Goal: Find specific page/section: Find specific page/section

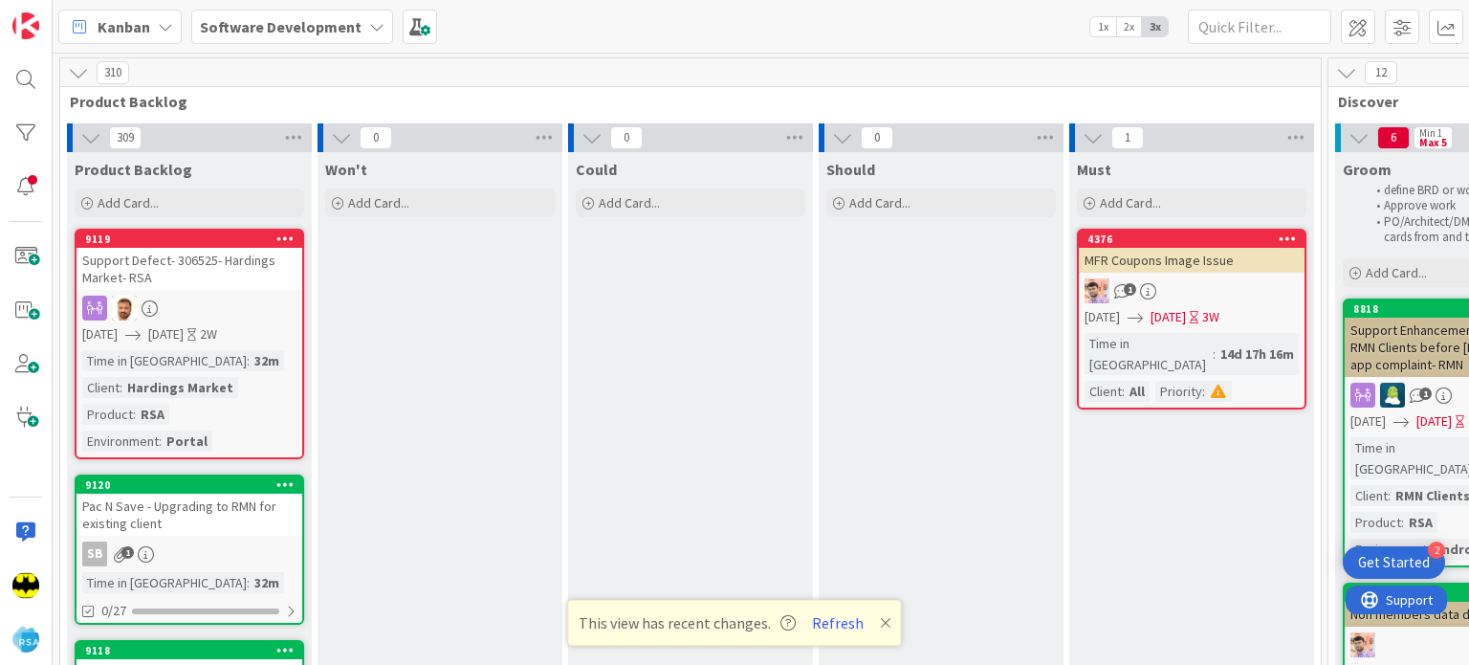
scroll to position [0, 1360]
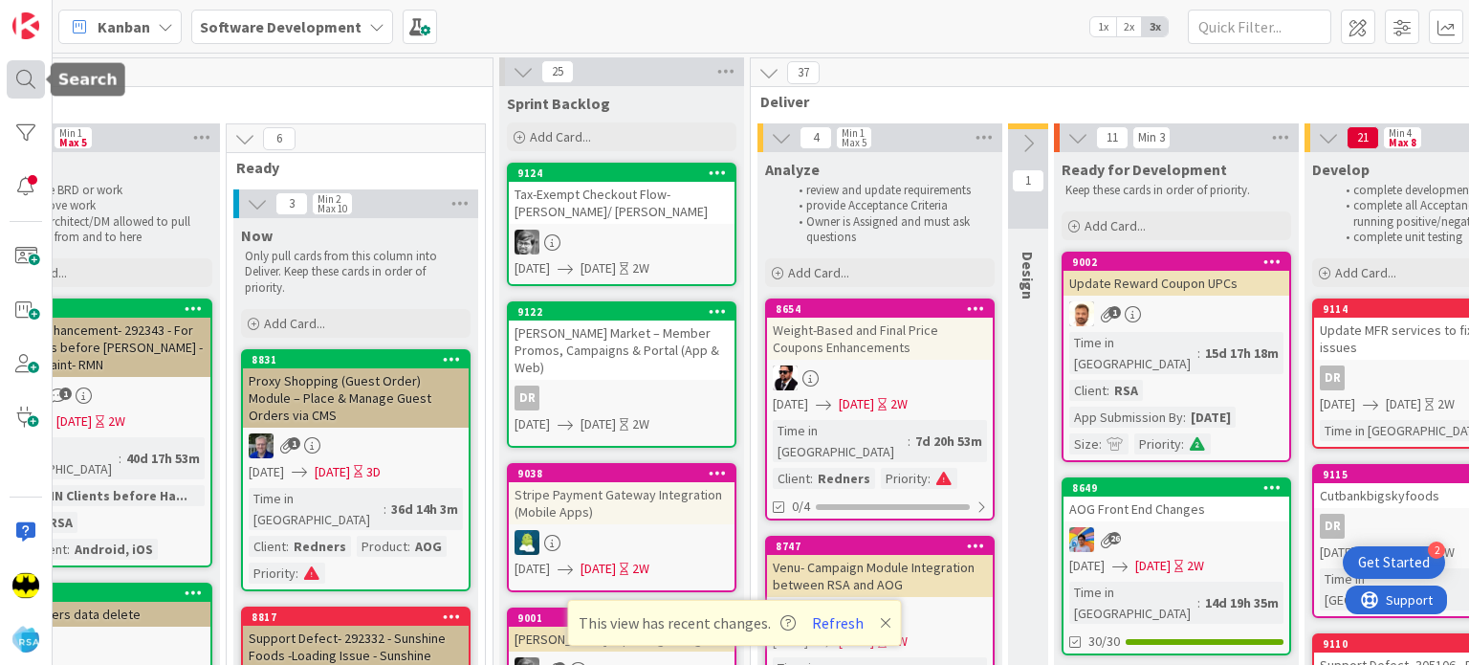
click at [33, 82] on div at bounding box center [26, 79] width 38 height 38
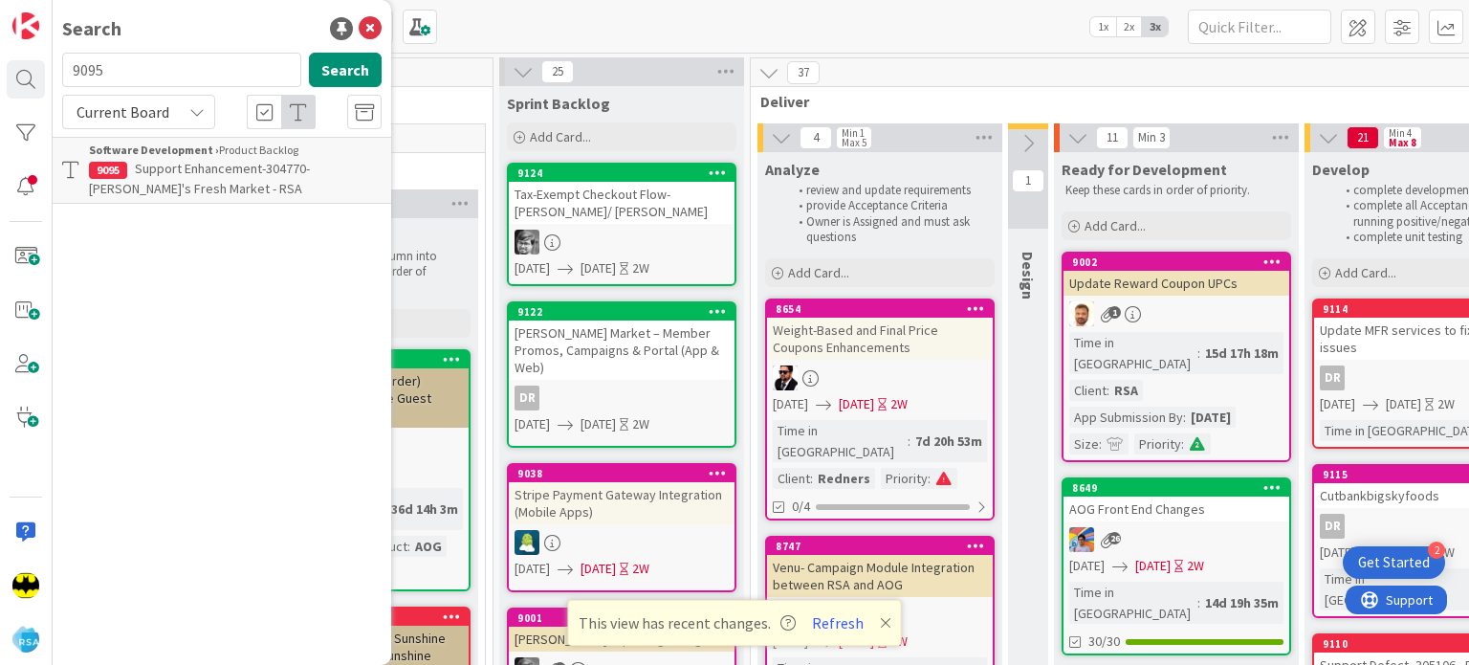
click at [195, 165] on span "Support Enhancement-304770- [PERSON_NAME]'s Fresh Market - RSA" at bounding box center [199, 178] width 221 height 37
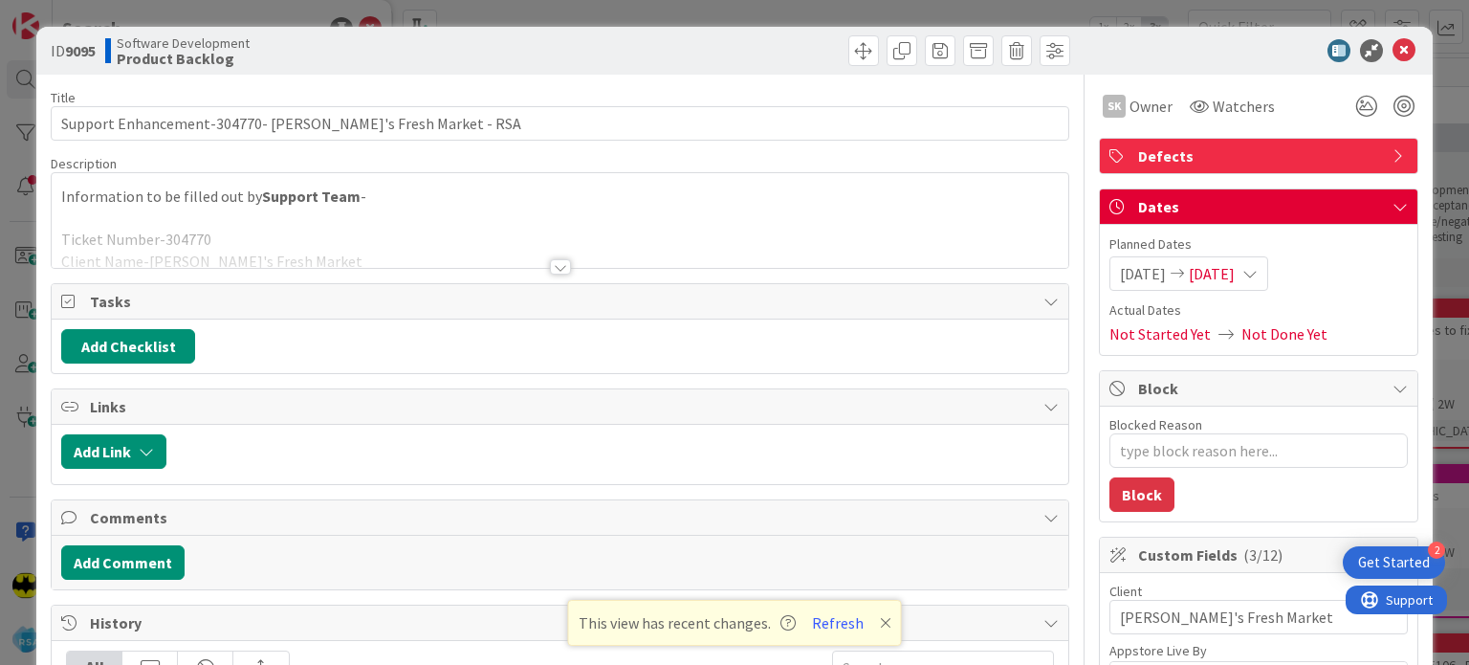
type textarea "x"
click at [548, 257] on div at bounding box center [560, 243] width 1016 height 49
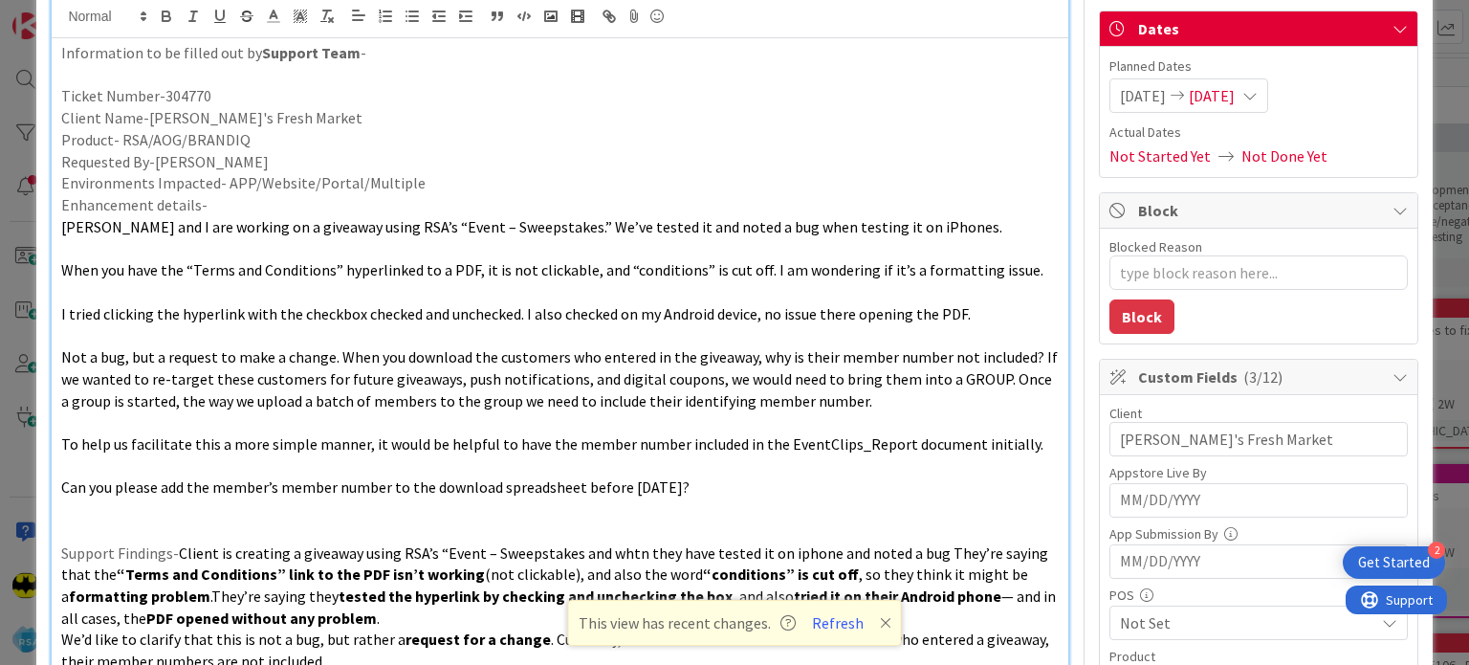
scroll to position [180, 0]
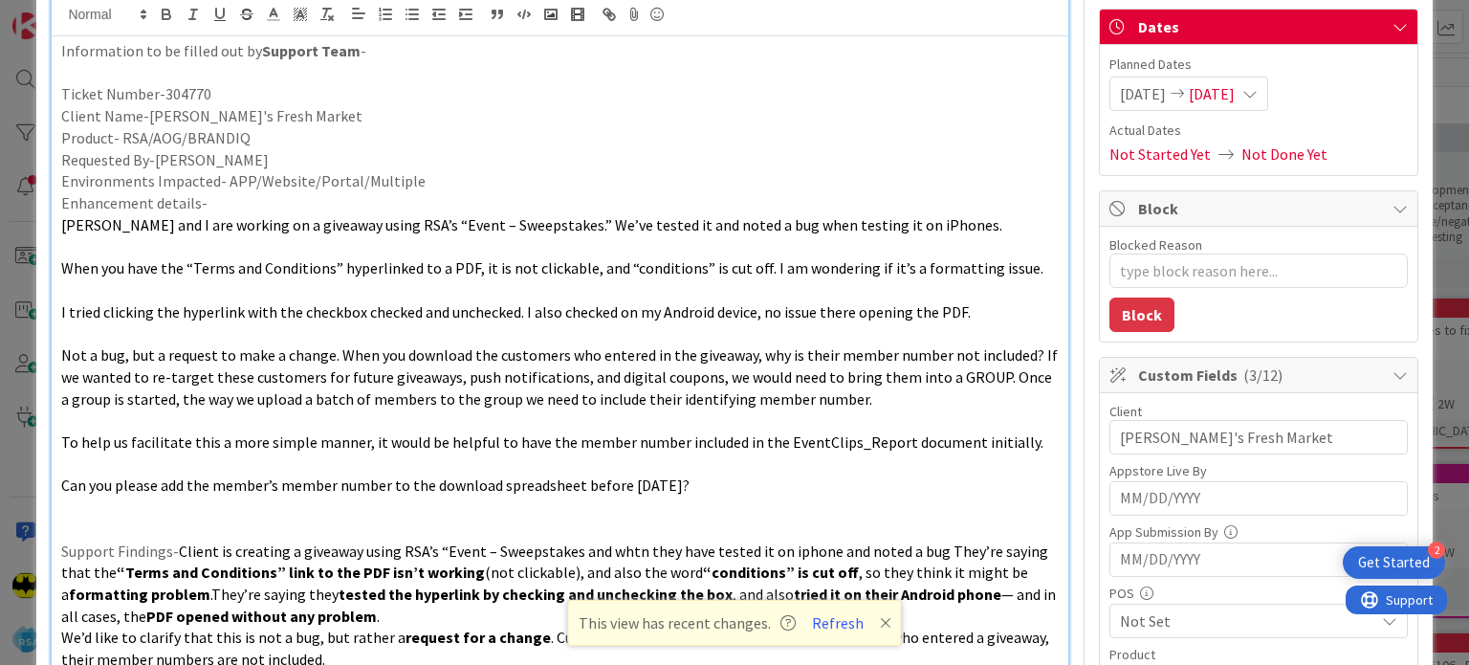
click at [624, 313] on span "I tried clicking the hyperlink with the checkbox checked and unchecked. I also …" at bounding box center [516, 311] width 910 height 19
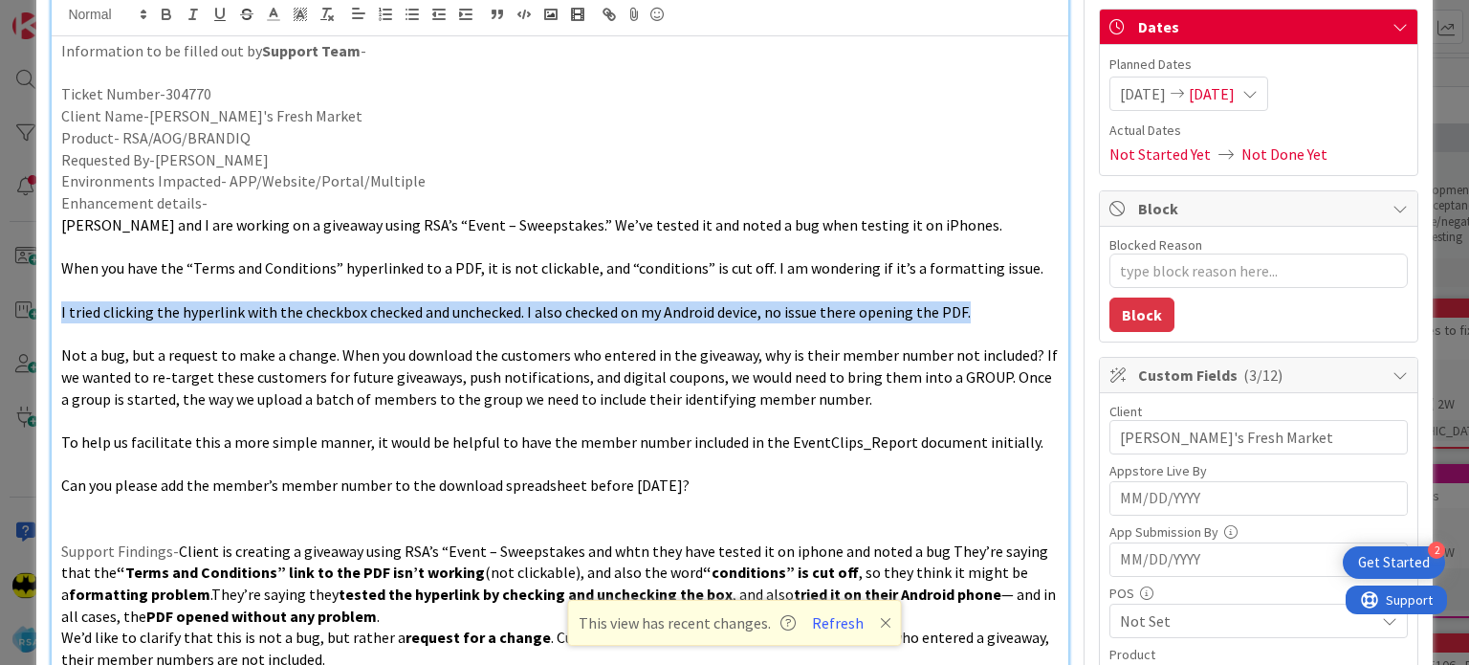
click at [624, 313] on span "I tried clicking the hyperlink with the checkbox checked and unchecked. I also …" at bounding box center [516, 311] width 910 height 19
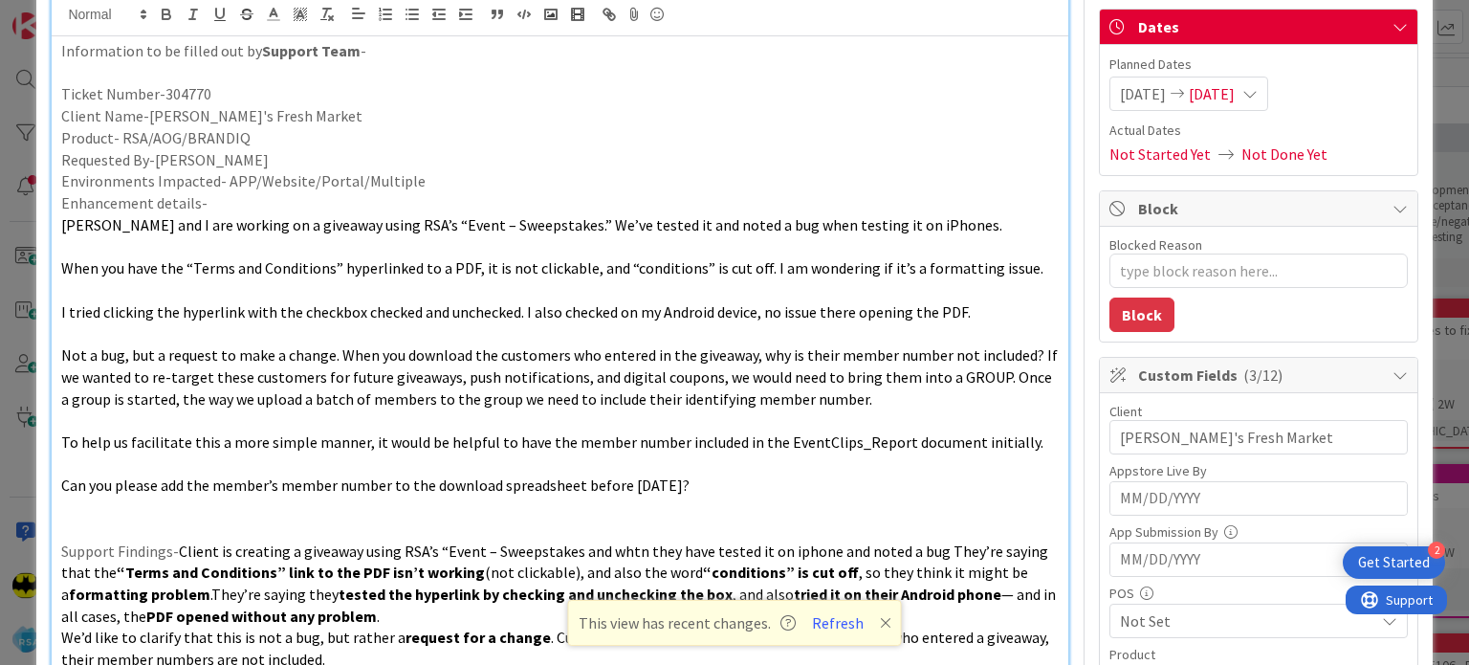
click at [679, 397] on span "Not a bug, but a request to make a change. When you download the customers who …" at bounding box center [561, 376] width 1000 height 62
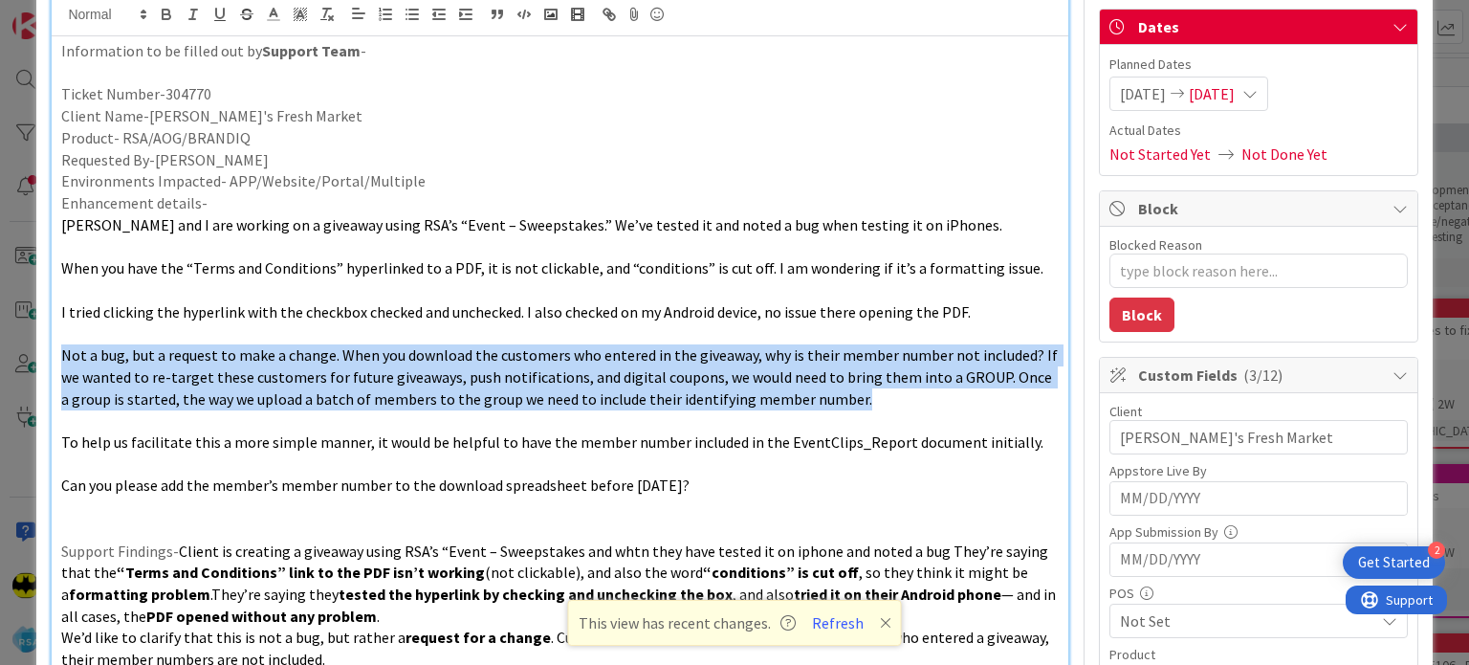
click at [679, 397] on span "Not a bug, but a request to make a change. When you download the customers who …" at bounding box center [561, 376] width 1000 height 62
drag, startPoint x: 744, startPoint y: 481, endPoint x: 416, endPoint y: 322, distance: 364.5
click at [416, 322] on div "Information to be filled out by Support Team - Ticket Number-304770 Client Name…" at bounding box center [560, 547] width 1016 height 1023
click at [638, 380] on span "Not a bug, but a request to make a change. When you download the customers who …" at bounding box center [561, 376] width 1000 height 62
drag, startPoint x: 915, startPoint y: 408, endPoint x: 889, endPoint y: 313, distance: 99.1
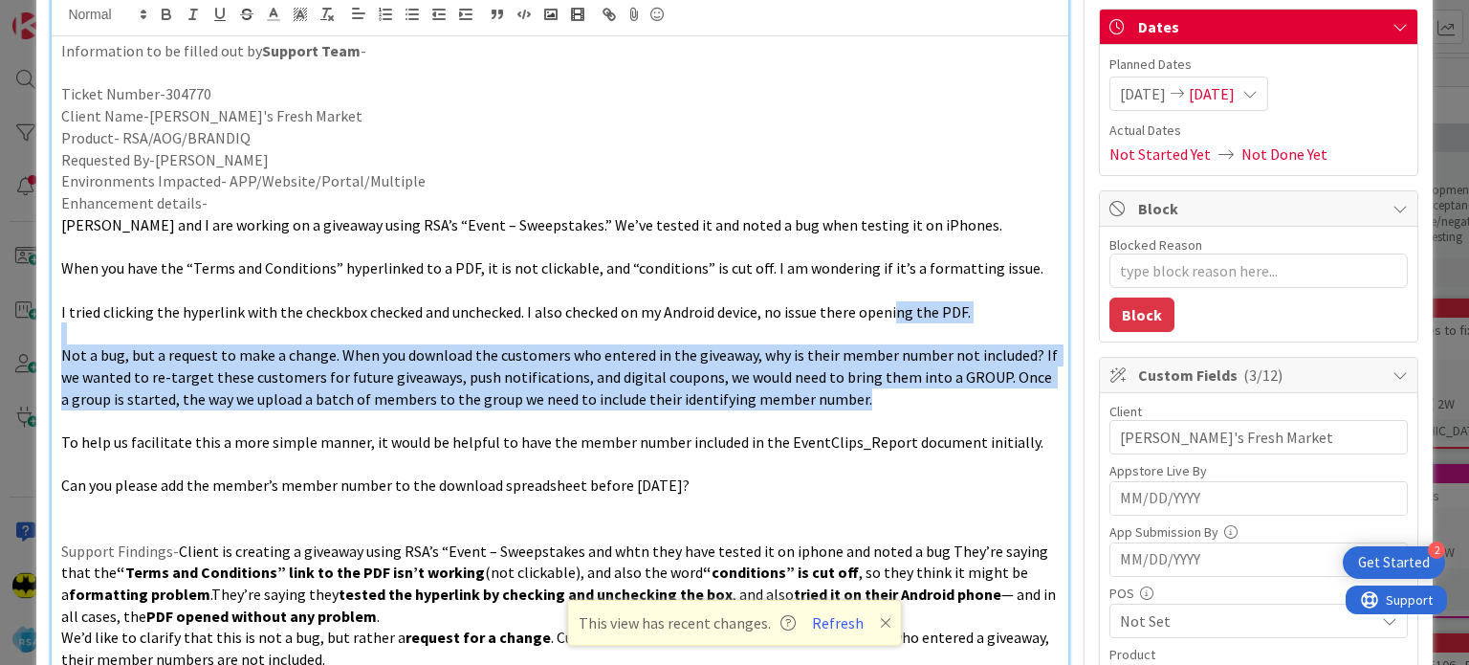
click at [889, 313] on div "Information to be filled out by Support Team - Ticket Number-304770 Client Name…" at bounding box center [560, 547] width 1016 height 1023
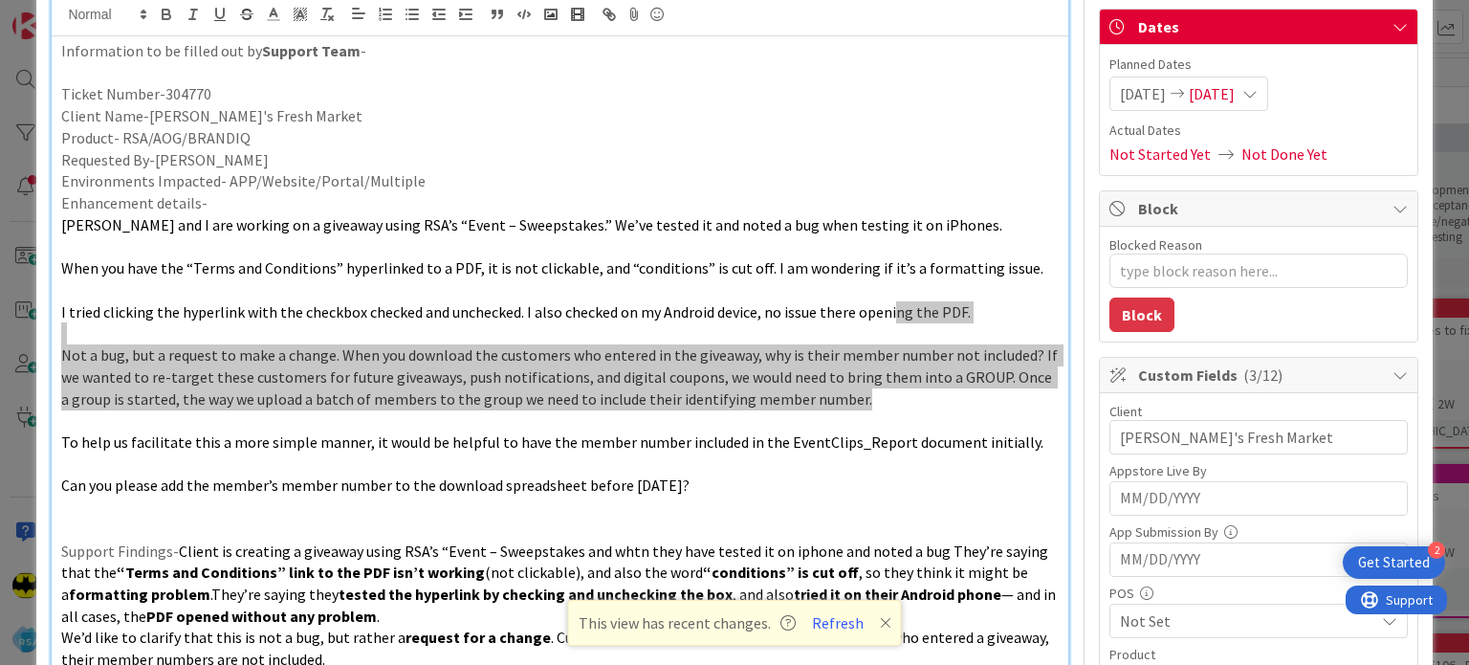
scroll to position [0, 0]
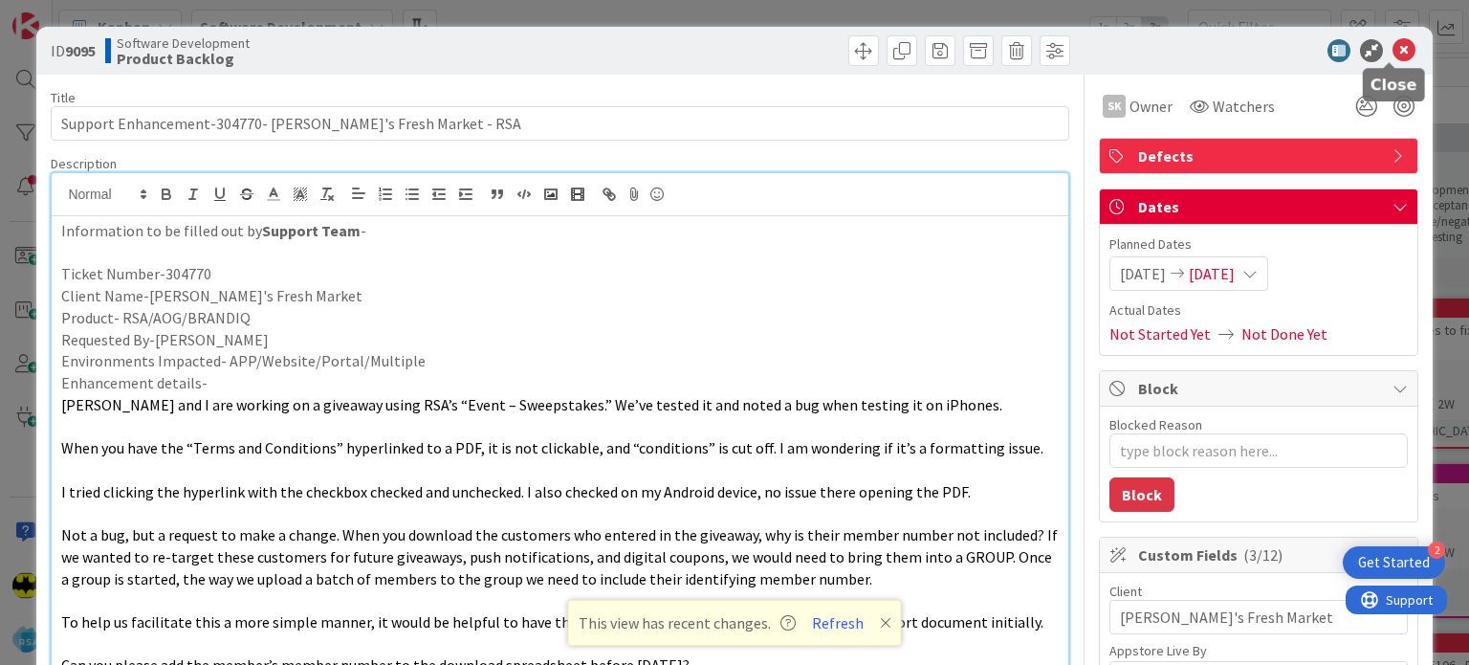
click at [1393, 54] on icon at bounding box center [1404, 50] width 23 height 23
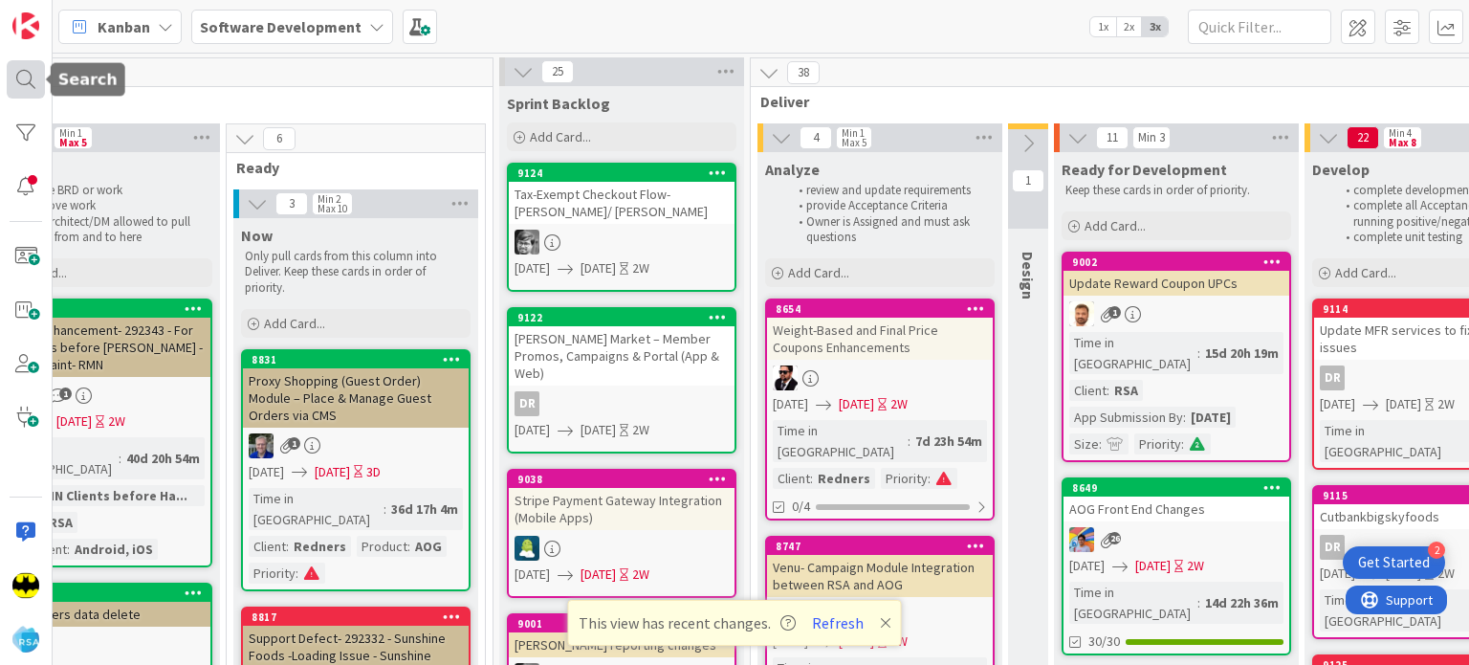
click at [34, 60] on div at bounding box center [26, 79] width 38 height 38
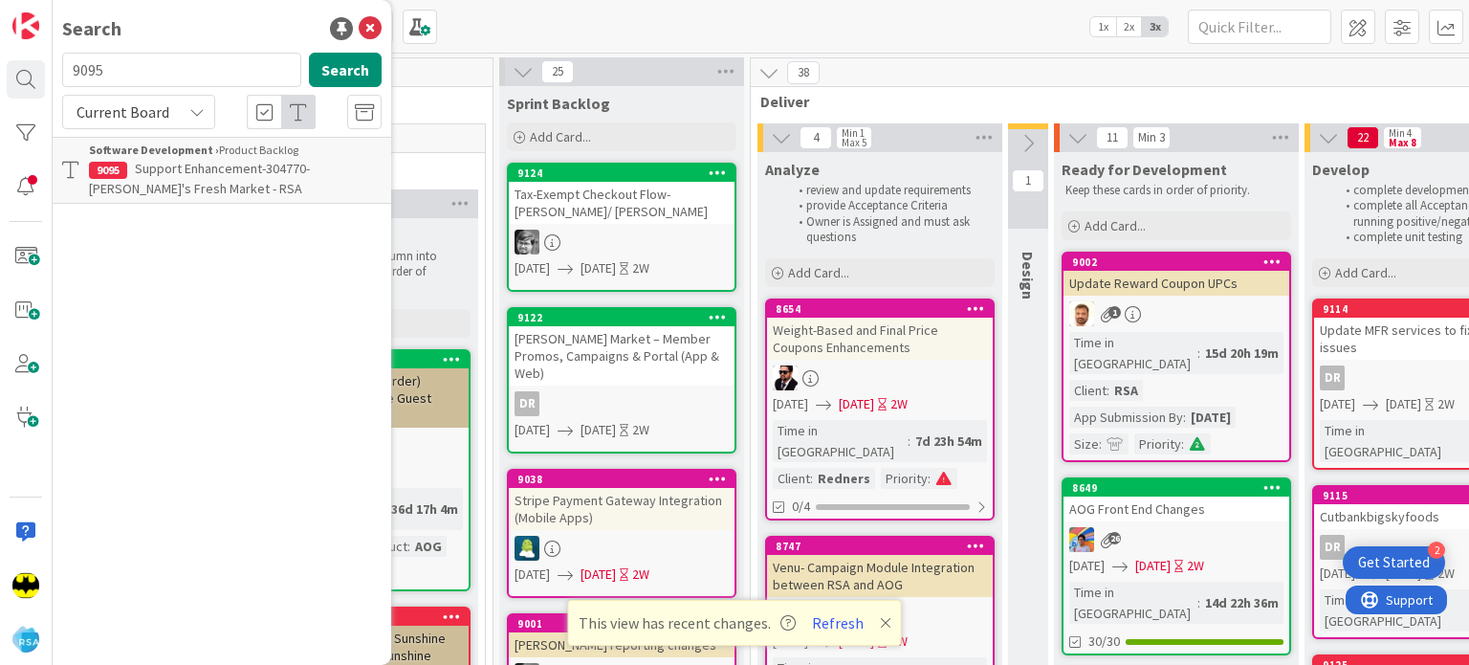
click at [159, 66] on input "9095" at bounding box center [181, 70] width 239 height 34
type input "9114"
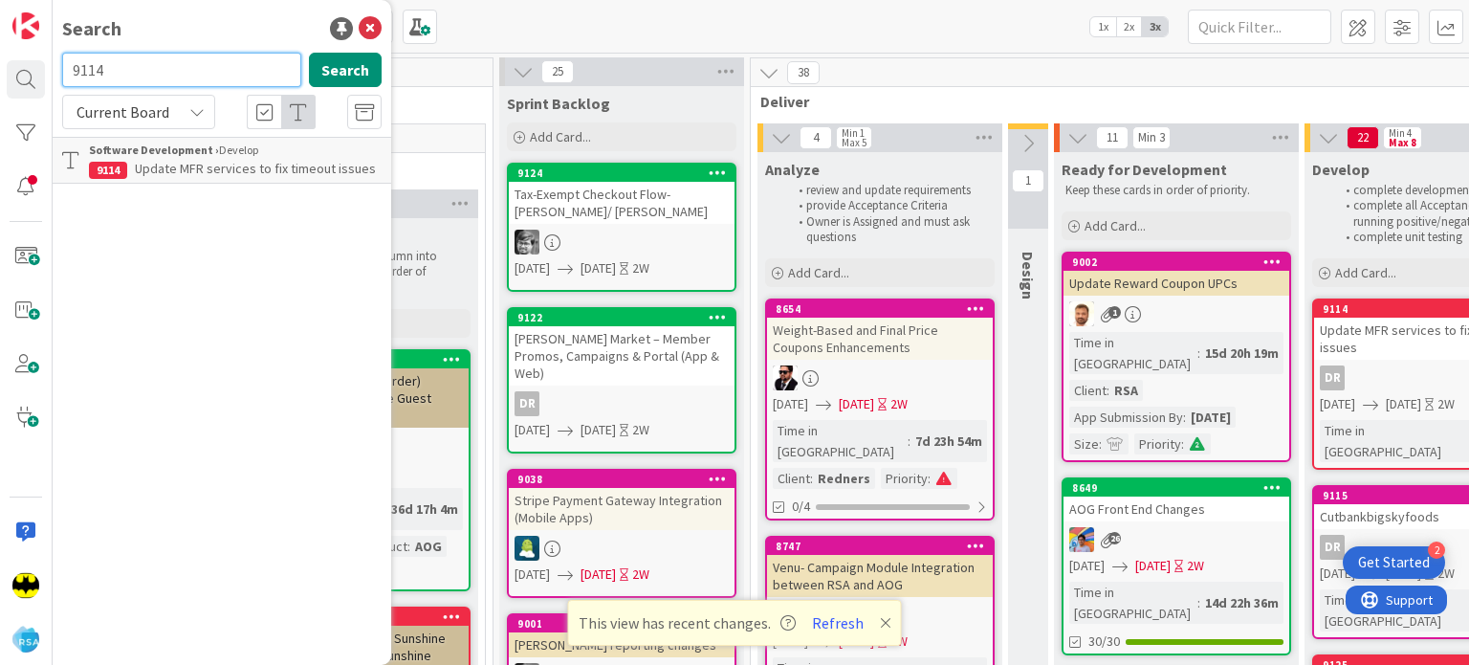
click at [159, 66] on input "9114" at bounding box center [181, 70] width 239 height 34
click at [880, 619] on icon at bounding box center [885, 622] width 11 height 15
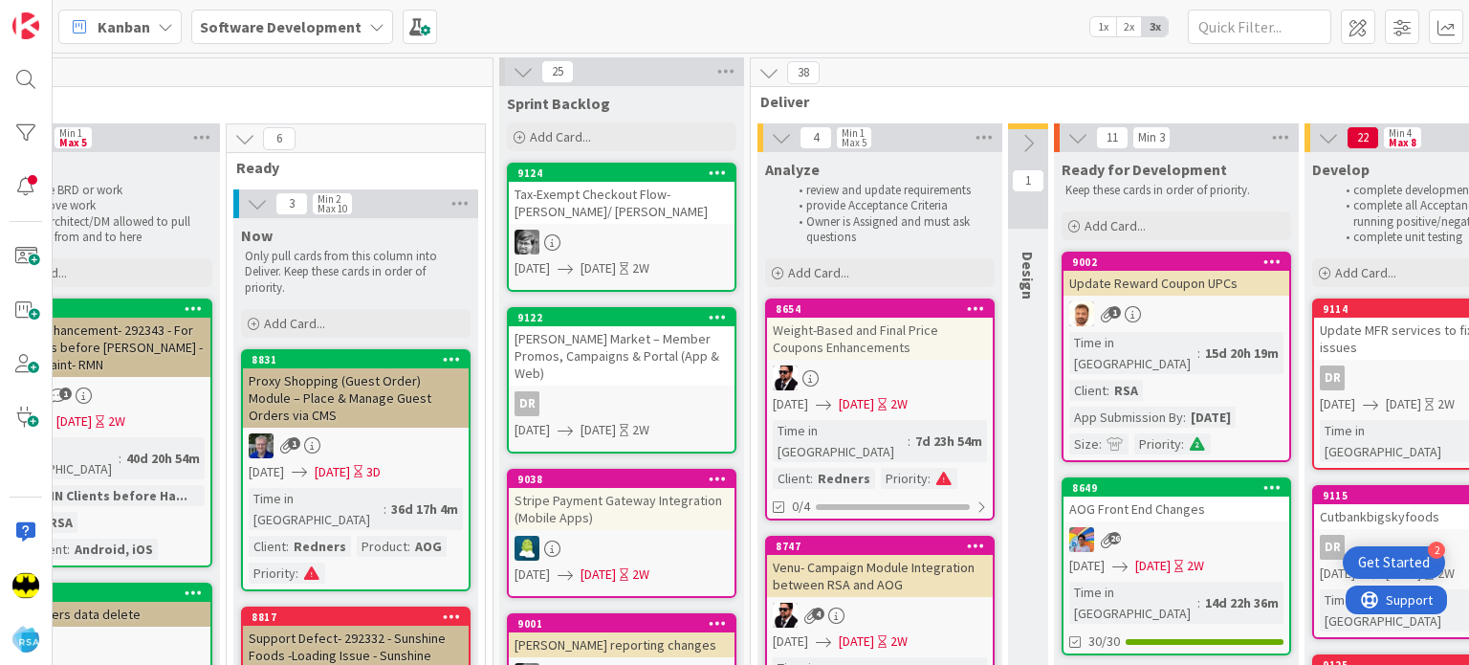
click at [46, 78] on div at bounding box center [26, 332] width 53 height 665
click at [25, 77] on div at bounding box center [26, 79] width 38 height 38
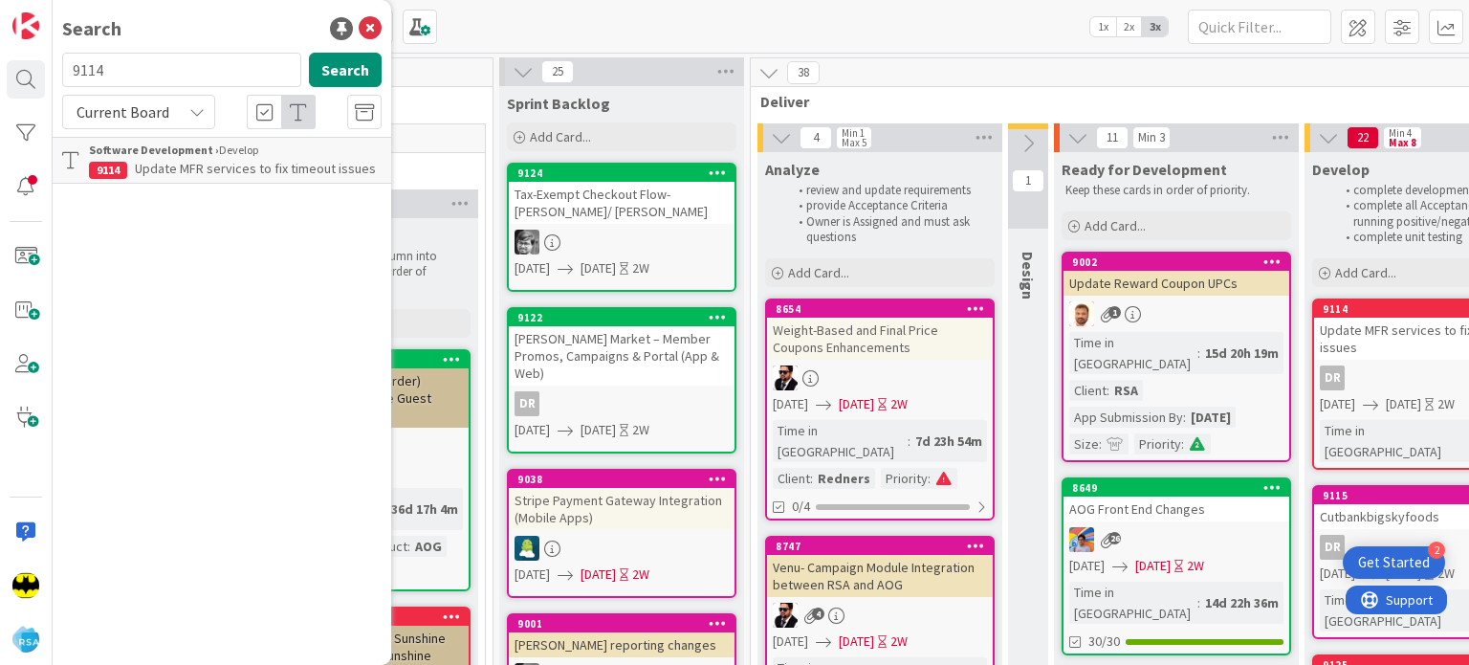
click at [179, 64] on input "9114" at bounding box center [181, 70] width 239 height 34
click at [195, 41] on div "Search" at bounding box center [222, 28] width 320 height 29
click at [171, 63] on input "text" at bounding box center [181, 70] width 239 height 34
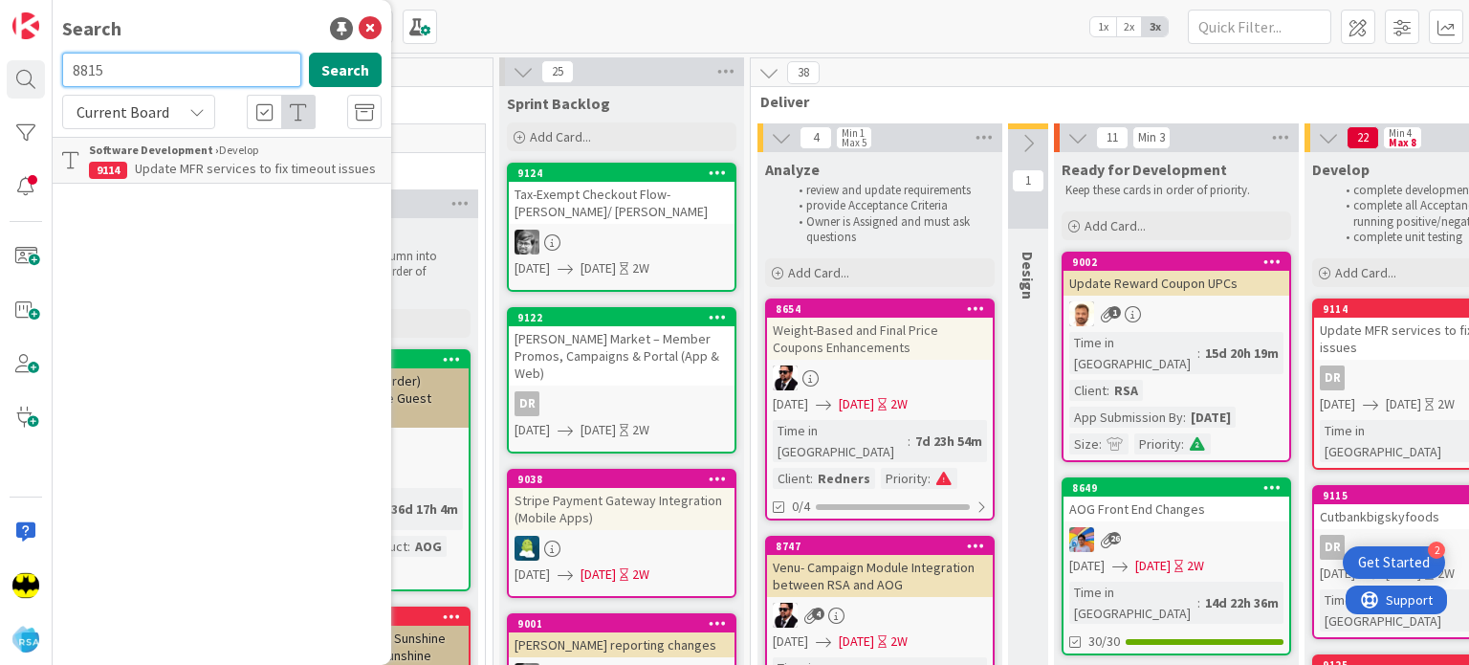
type input "8815"
click at [171, 63] on input "8815" at bounding box center [181, 70] width 239 height 34
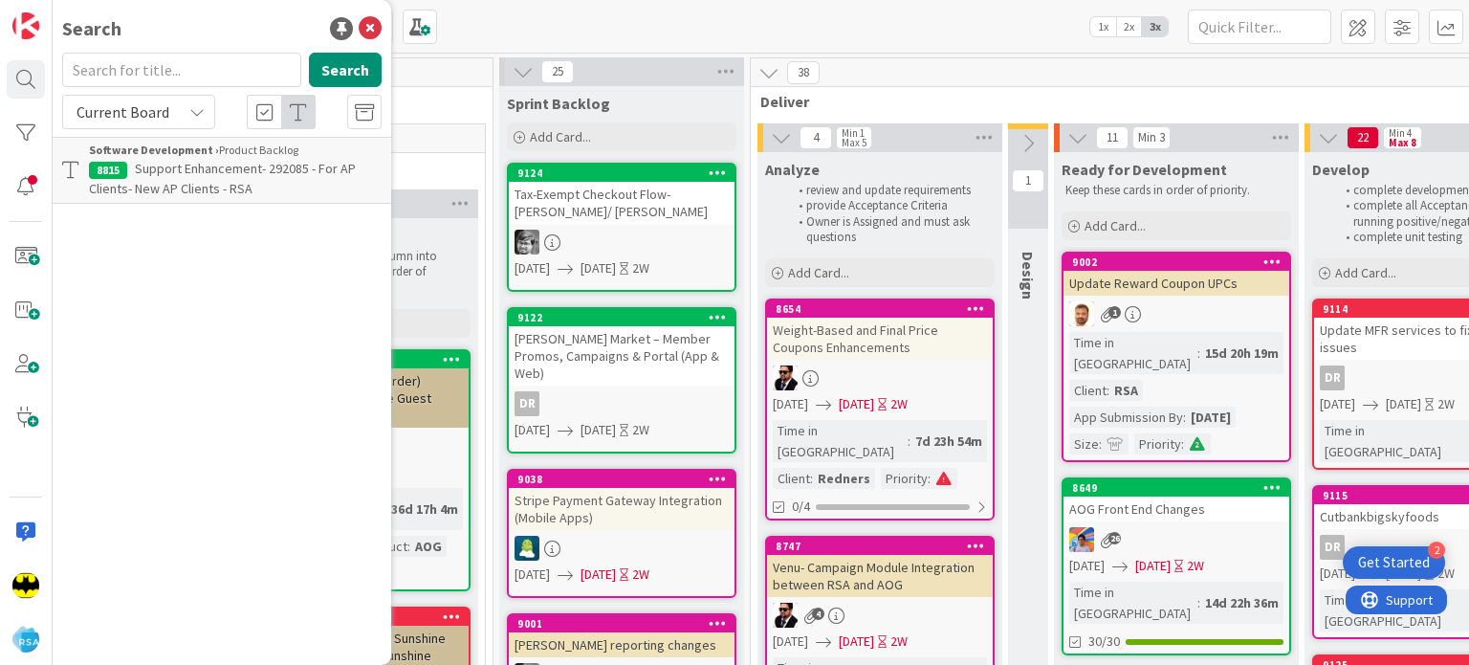
click at [200, 37] on div "Search" at bounding box center [222, 28] width 320 height 29
click at [195, 68] on input "text" at bounding box center [181, 70] width 239 height 34
click at [195, 79] on input "text" at bounding box center [181, 70] width 239 height 34
type input "8651"
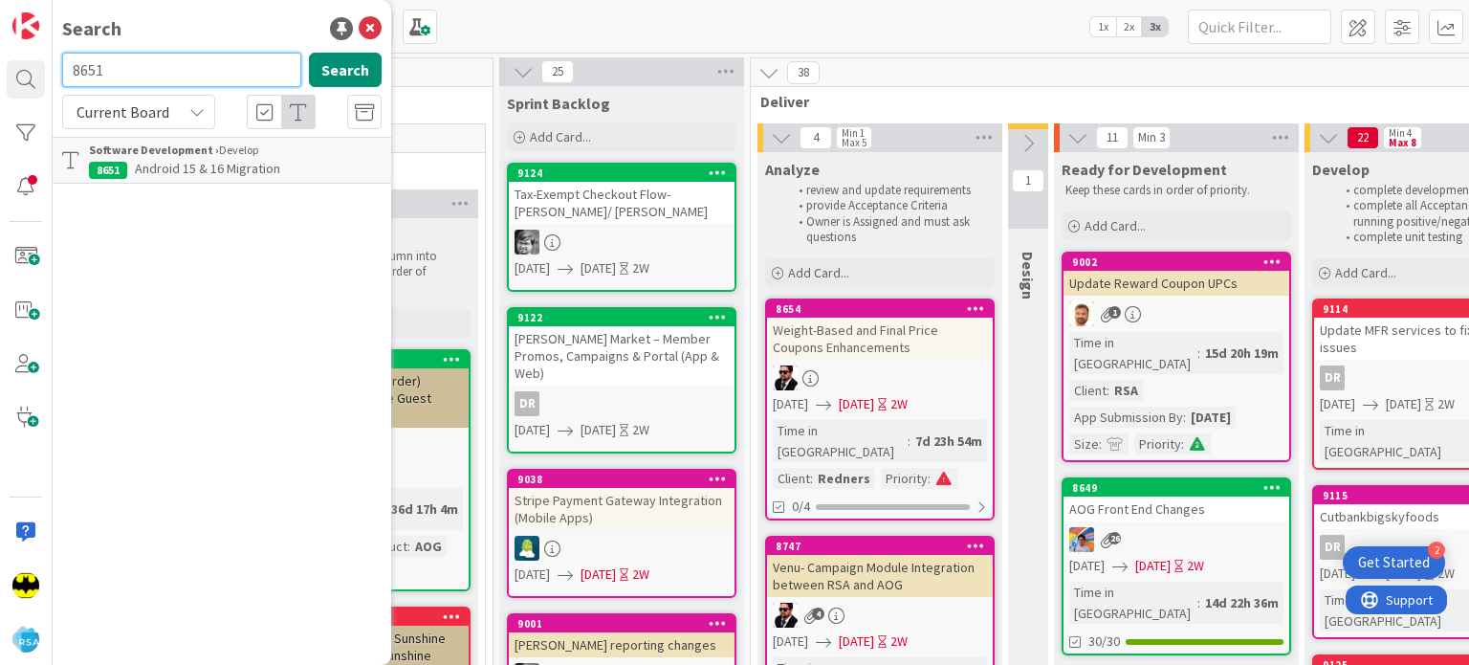
click at [195, 79] on input "8651" at bounding box center [181, 70] width 239 height 34
click at [214, 33] on div "Search" at bounding box center [222, 28] width 320 height 29
click at [183, 72] on input "text" at bounding box center [181, 70] width 239 height 34
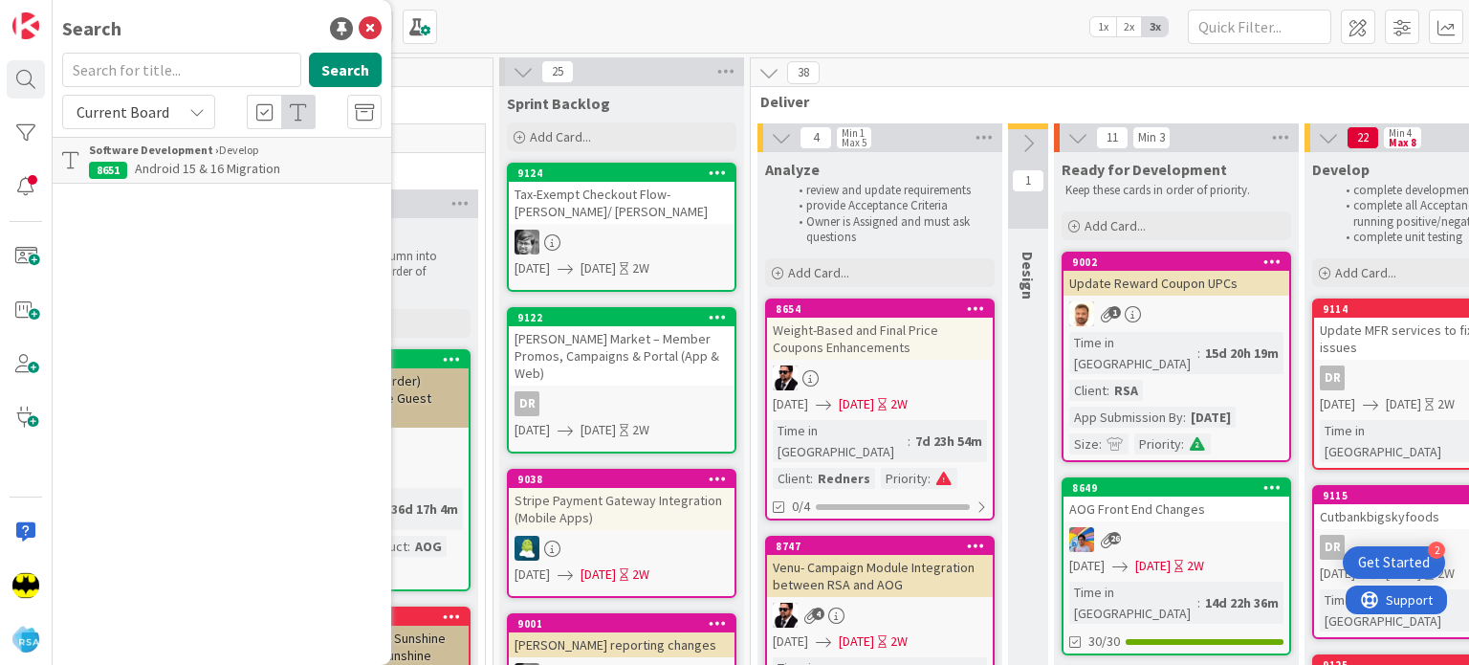
click at [185, 14] on div "Search" at bounding box center [222, 28] width 320 height 29
click at [154, 64] on input "text" at bounding box center [181, 70] width 239 height 34
click at [180, 73] on input "text" at bounding box center [181, 70] width 239 height 34
type input "8649"
click at [180, 73] on input "8649" at bounding box center [181, 70] width 239 height 34
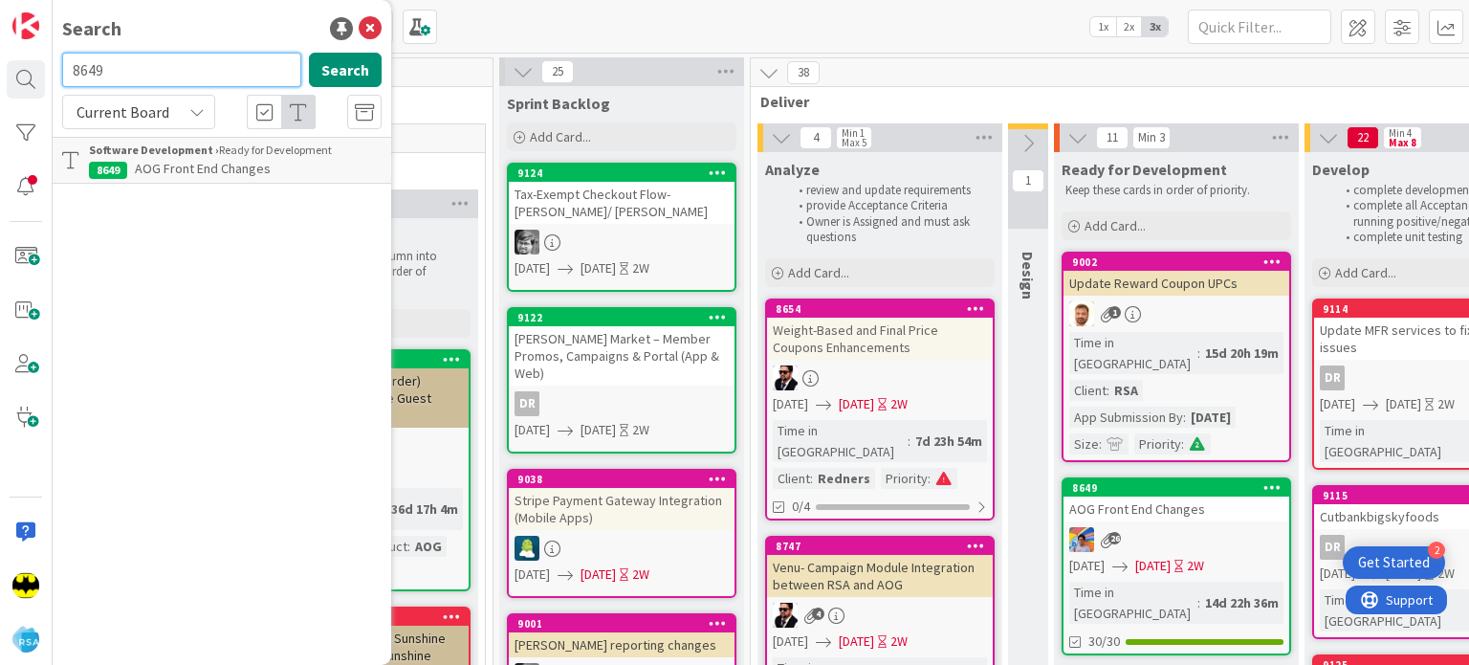
click at [180, 73] on input "8649" at bounding box center [181, 70] width 239 height 34
click at [200, 33] on div "Search" at bounding box center [222, 28] width 320 height 29
click at [178, 70] on input "text" at bounding box center [181, 70] width 239 height 34
click at [195, 72] on input "text" at bounding box center [181, 70] width 239 height 34
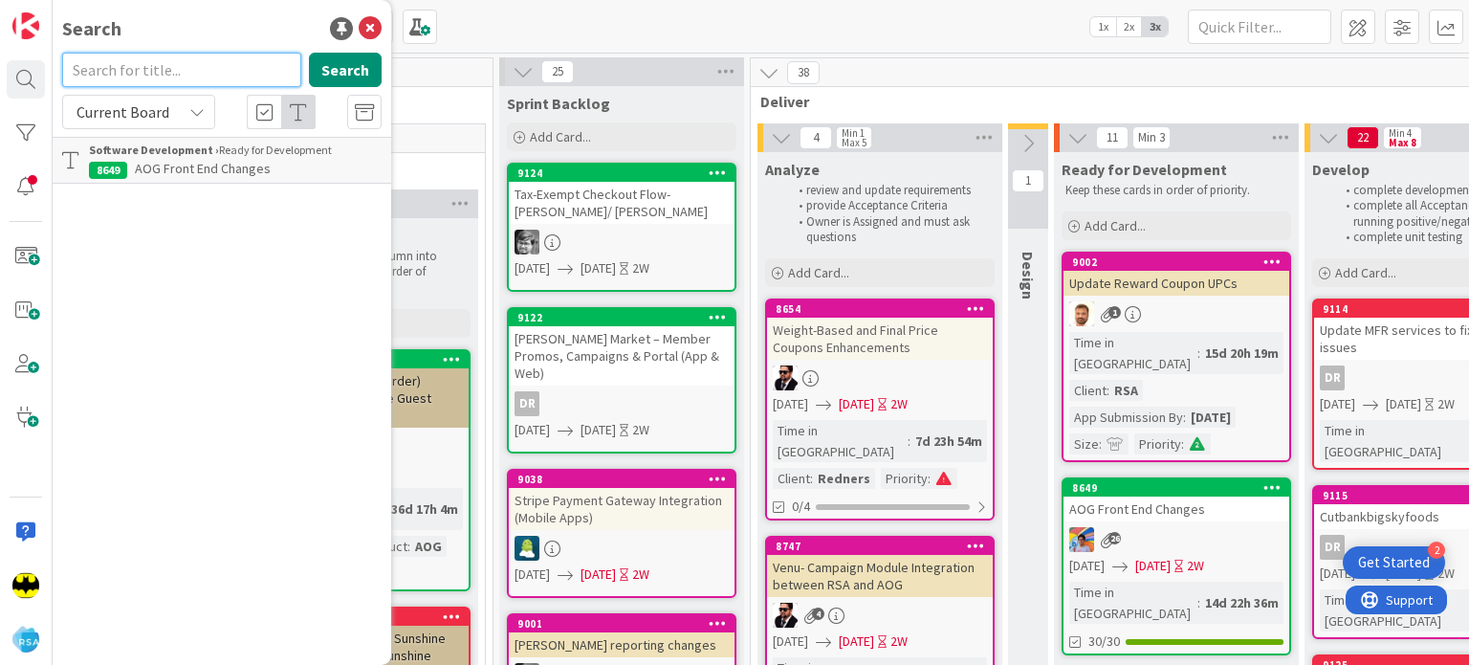
click at [126, 66] on input "text" at bounding box center [181, 70] width 239 height 34
click at [181, 61] on input "text" at bounding box center [181, 70] width 239 height 34
type input "8654"
click at [181, 61] on input "8654" at bounding box center [181, 70] width 239 height 34
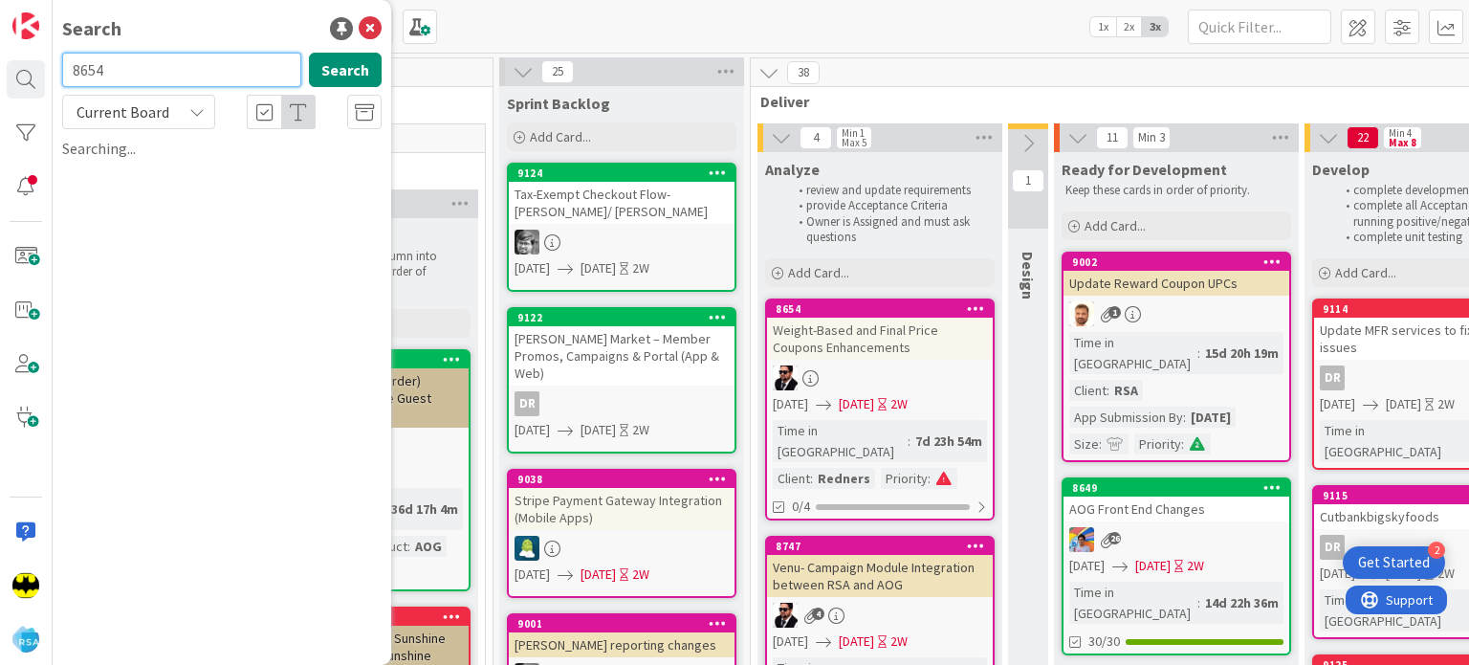
click at [181, 61] on input "8654" at bounding box center [181, 70] width 239 height 34
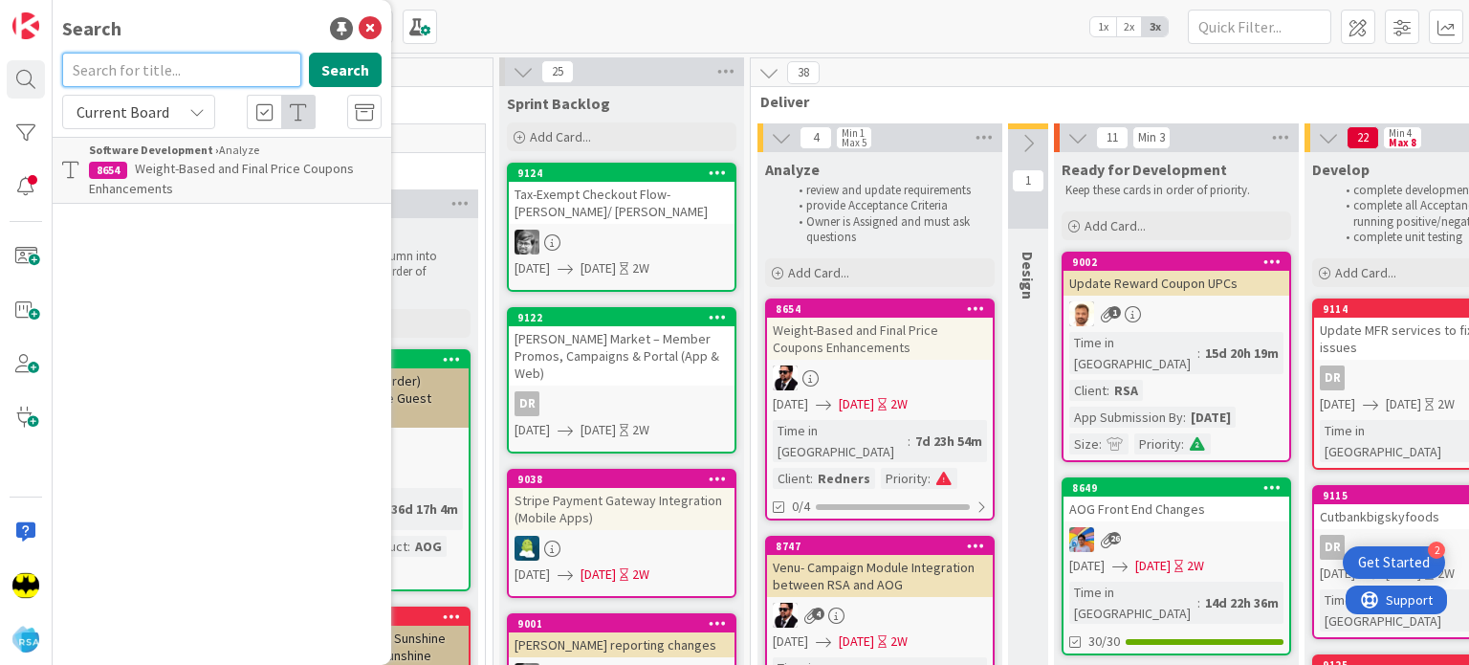
click at [181, 61] on input "text" at bounding box center [181, 70] width 239 height 34
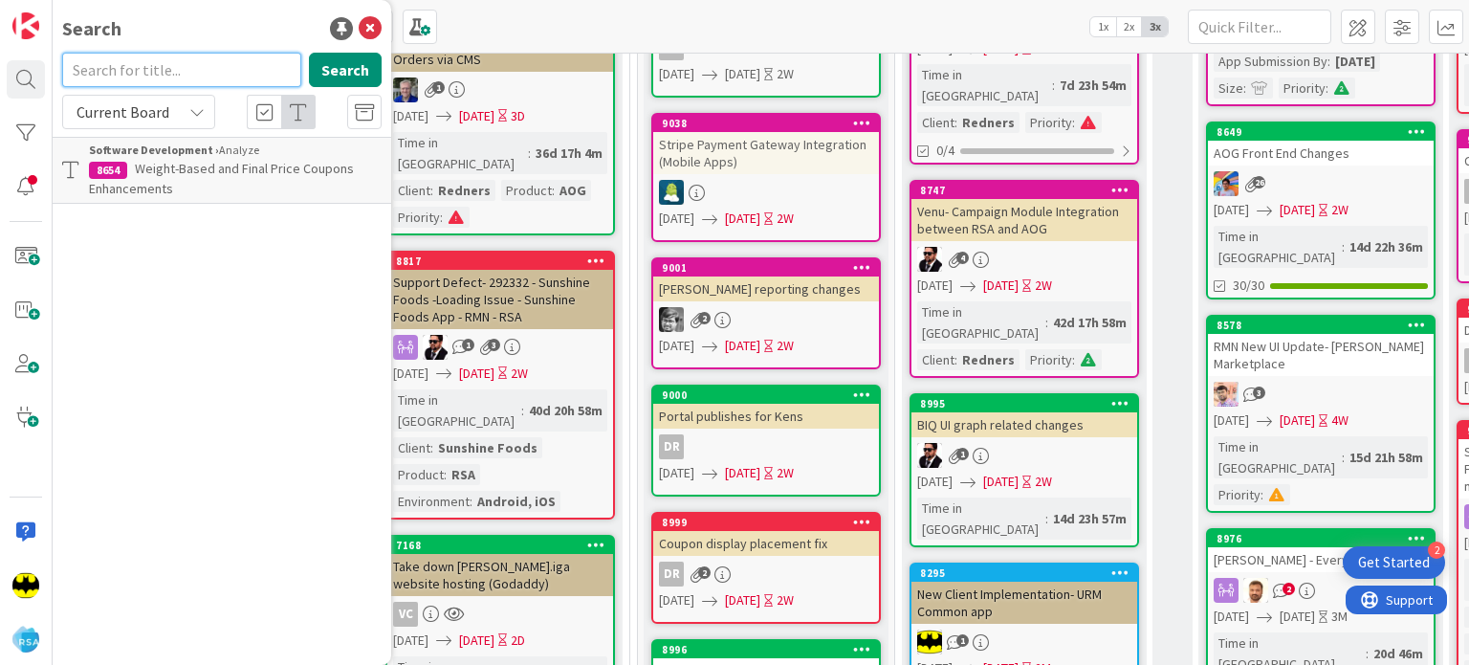
scroll to position [0, 1216]
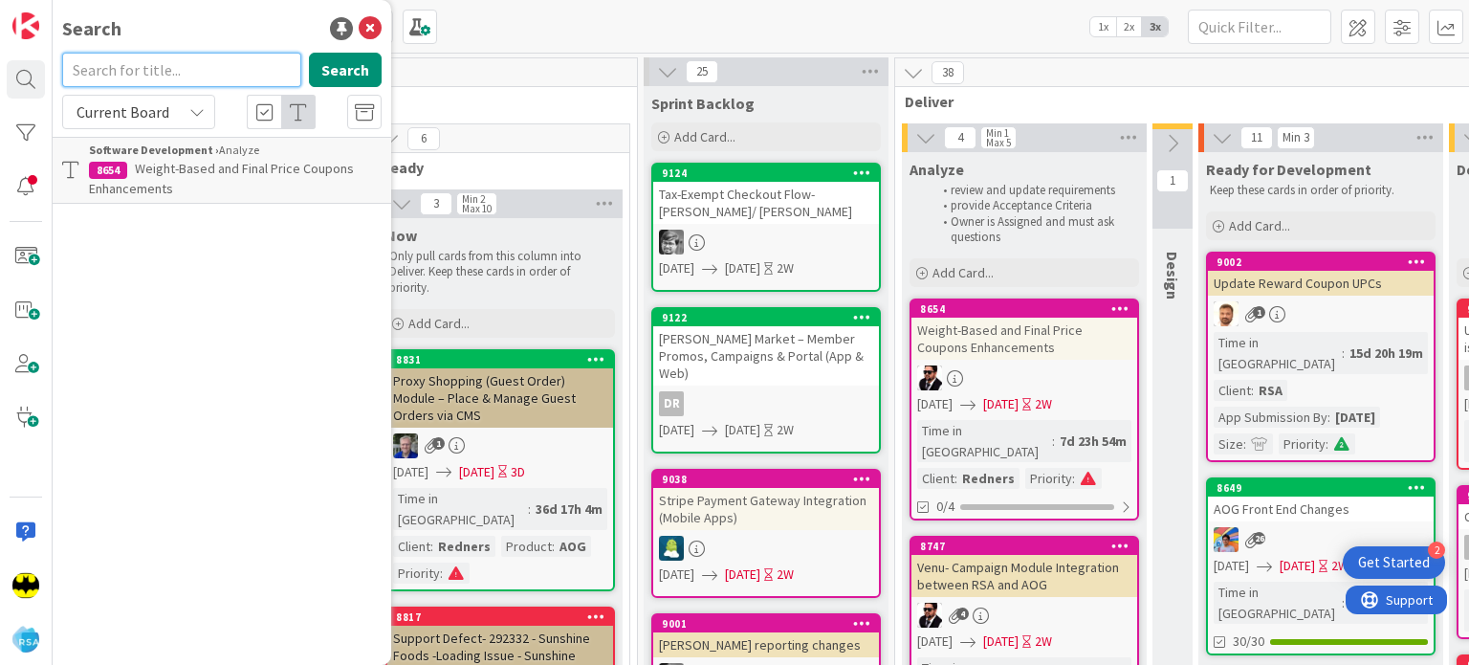
click at [179, 59] on input "text" at bounding box center [181, 70] width 239 height 34
click at [287, 263] on div "Search Search Current Board Software Development › Analyze 8654 Weight-Based an…" at bounding box center [222, 332] width 339 height 665
click at [218, 38] on div "Search" at bounding box center [222, 28] width 320 height 29
click at [226, 55] on input "text" at bounding box center [181, 70] width 239 height 34
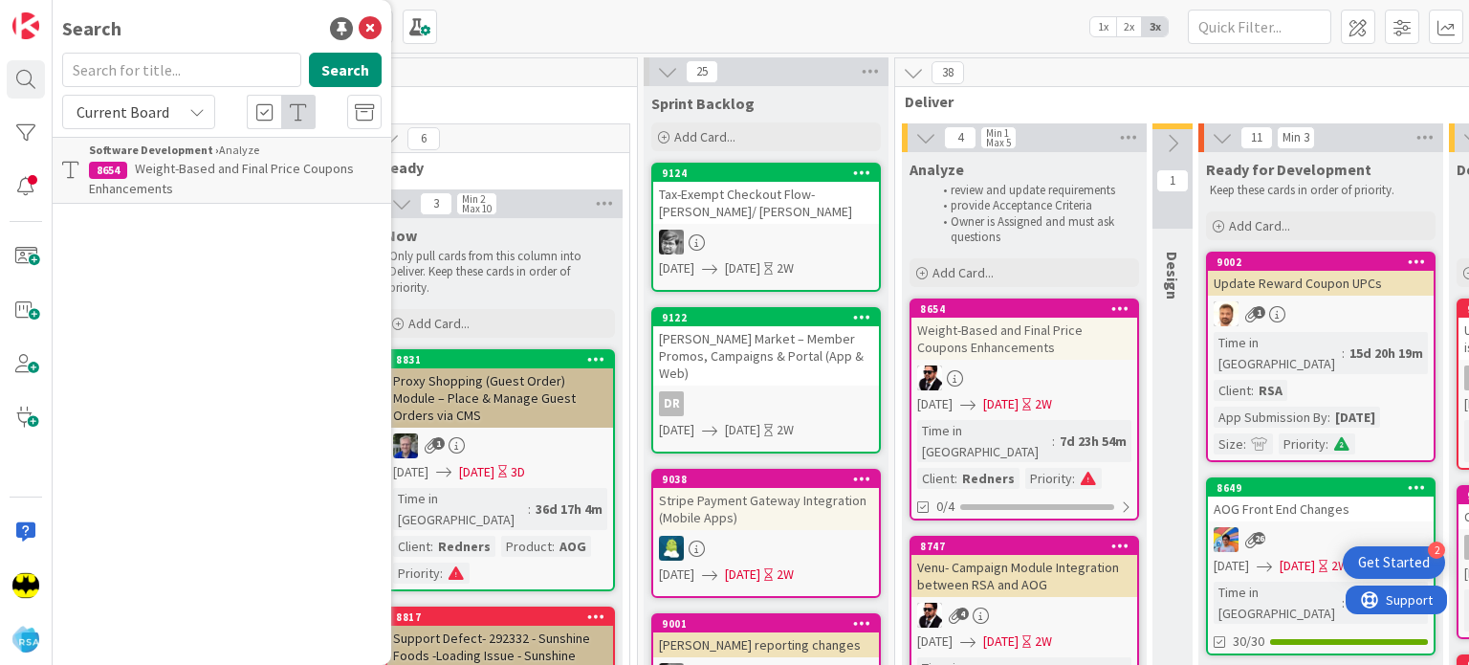
click at [217, 29] on div "Search" at bounding box center [222, 28] width 320 height 29
click at [222, 17] on div "Search" at bounding box center [222, 28] width 320 height 29
click at [205, 69] on input "text" at bounding box center [181, 70] width 239 height 34
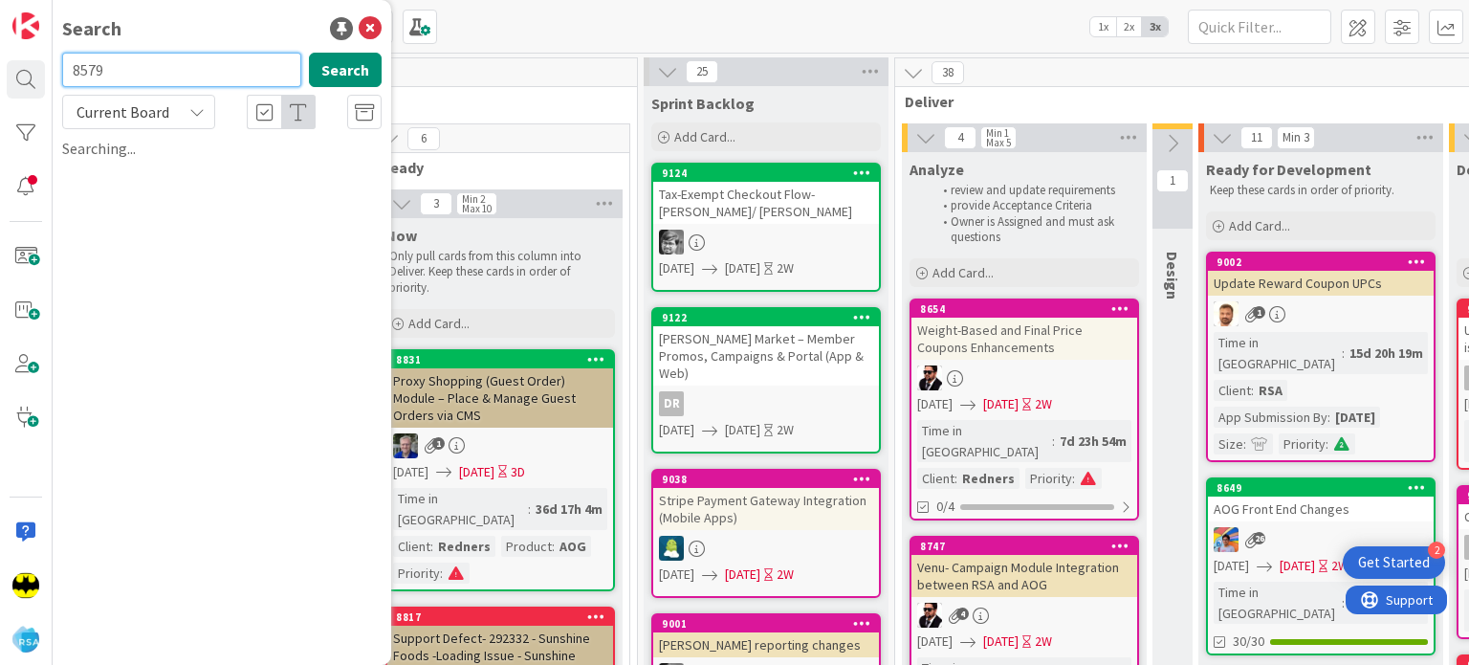
click at [205, 69] on input "8579" at bounding box center [181, 70] width 239 height 34
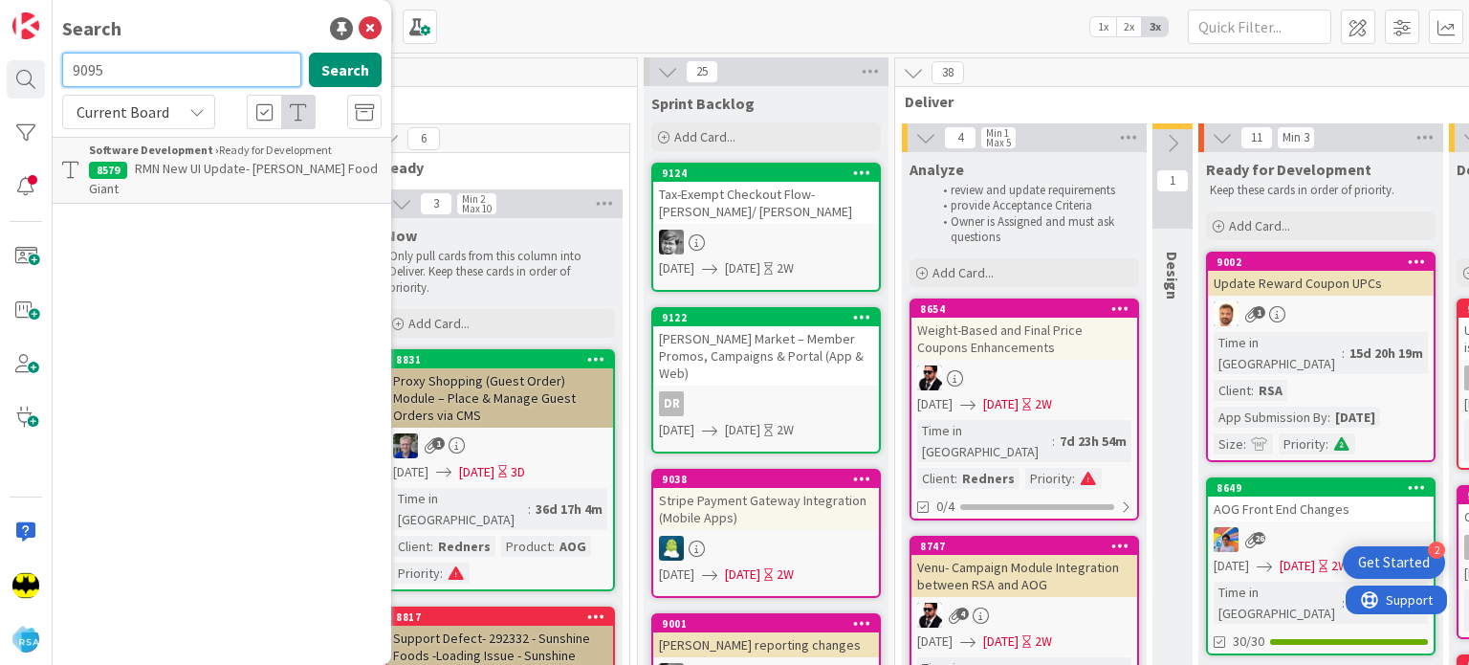
type input "9095"
click at [205, 69] on input "9095" at bounding box center [181, 70] width 239 height 34
click at [205, 69] on input "text" at bounding box center [181, 70] width 239 height 34
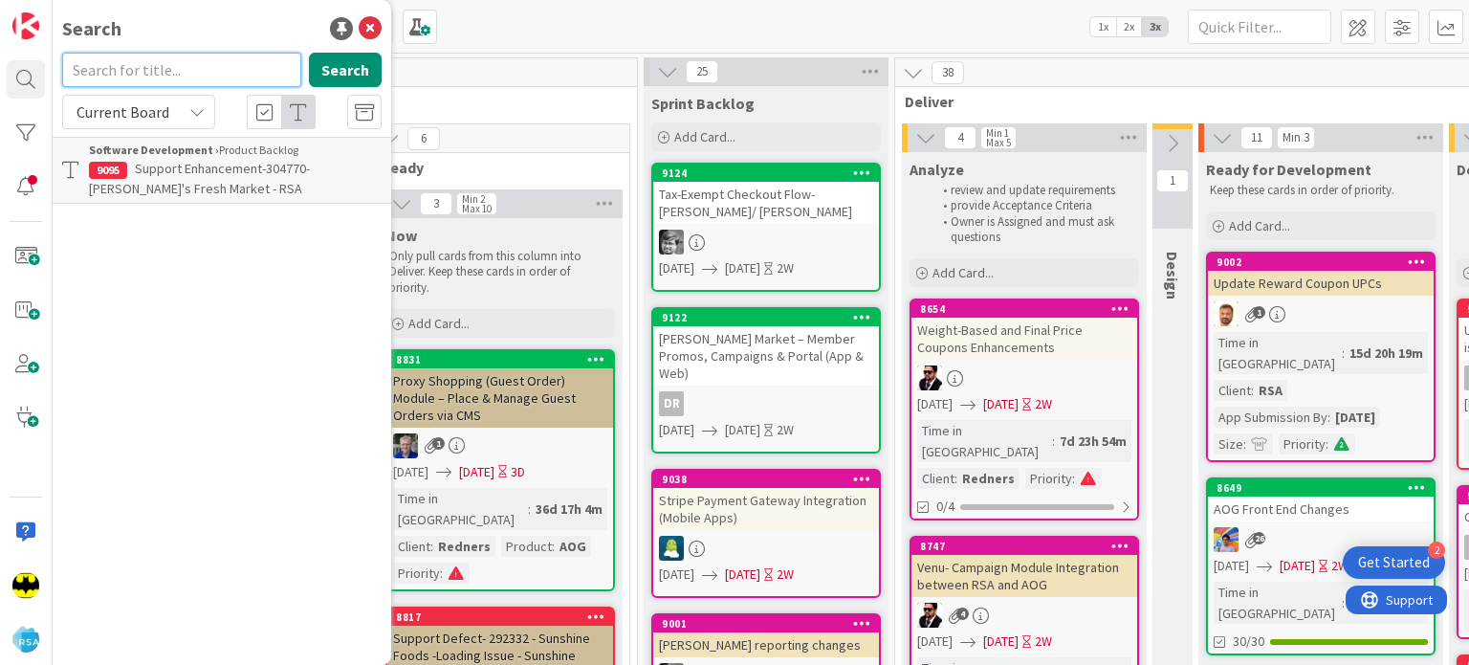
click at [205, 69] on input "text" at bounding box center [181, 70] width 239 height 34
type input "8708"
click at [205, 69] on input "8708" at bounding box center [181, 70] width 239 height 34
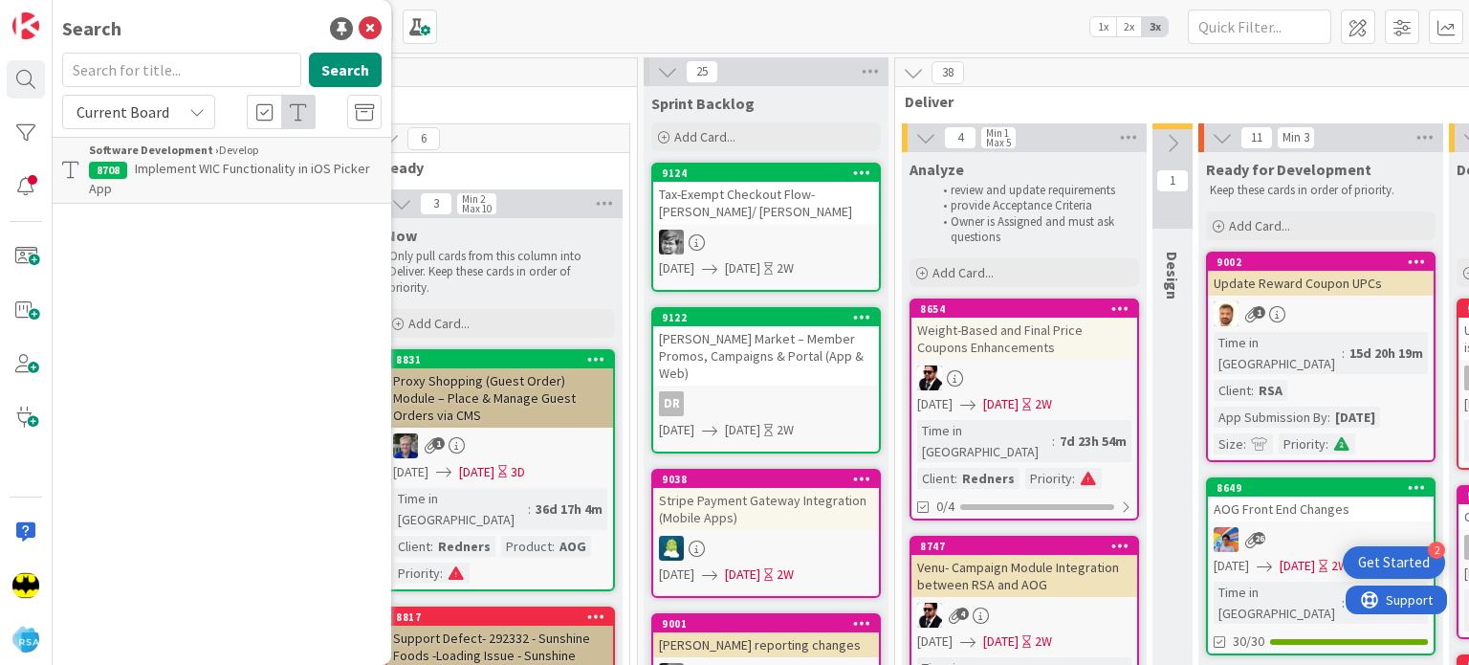
click at [181, 44] on div "Search Search Current Board Software Development › Develop 8708 Implement WIC F…" at bounding box center [222, 332] width 339 height 665
click at [180, 73] on input "text" at bounding box center [181, 70] width 239 height 34
type input "8308"
click at [180, 73] on input "8308" at bounding box center [181, 70] width 239 height 34
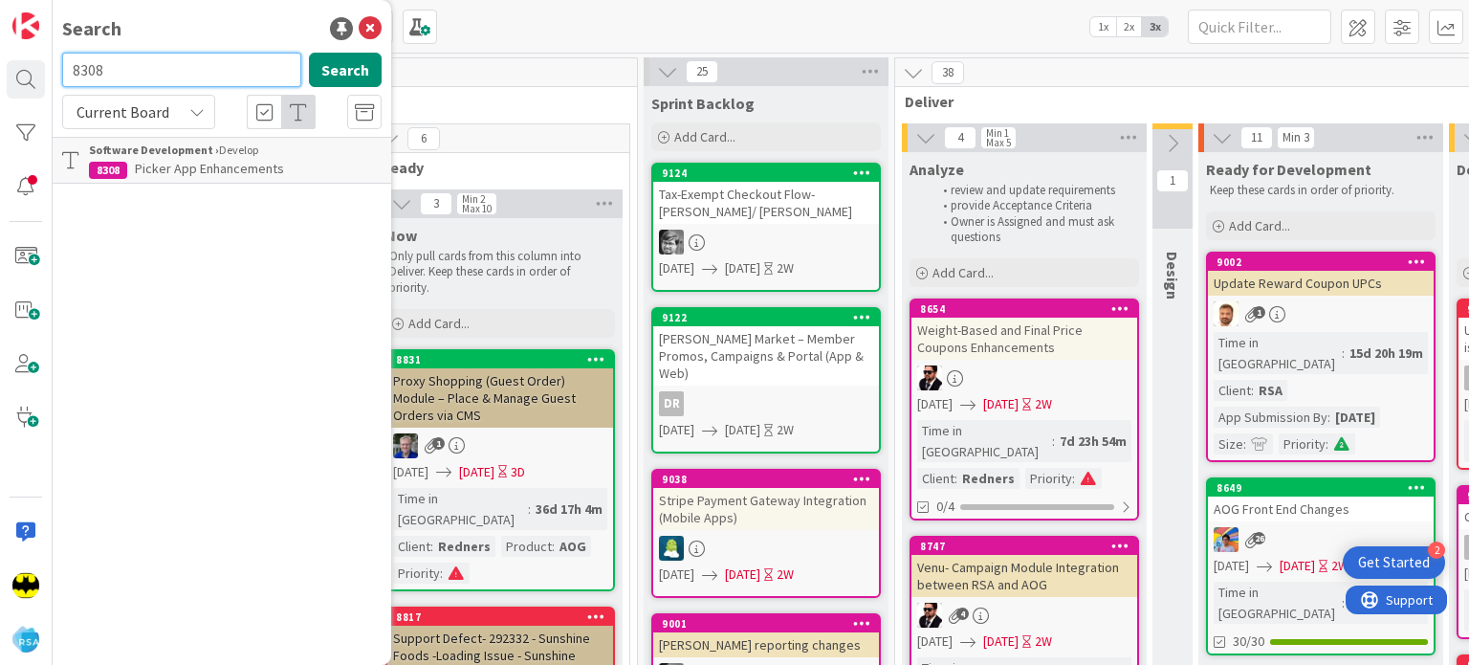
click at [180, 73] on input "8308" at bounding box center [181, 70] width 239 height 34
click at [207, 53] on input "text" at bounding box center [181, 70] width 239 height 34
click at [206, 55] on input "text" at bounding box center [181, 70] width 239 height 34
click at [217, 18] on div "Search" at bounding box center [222, 28] width 320 height 29
click at [221, 40] on div "Search" at bounding box center [222, 28] width 320 height 29
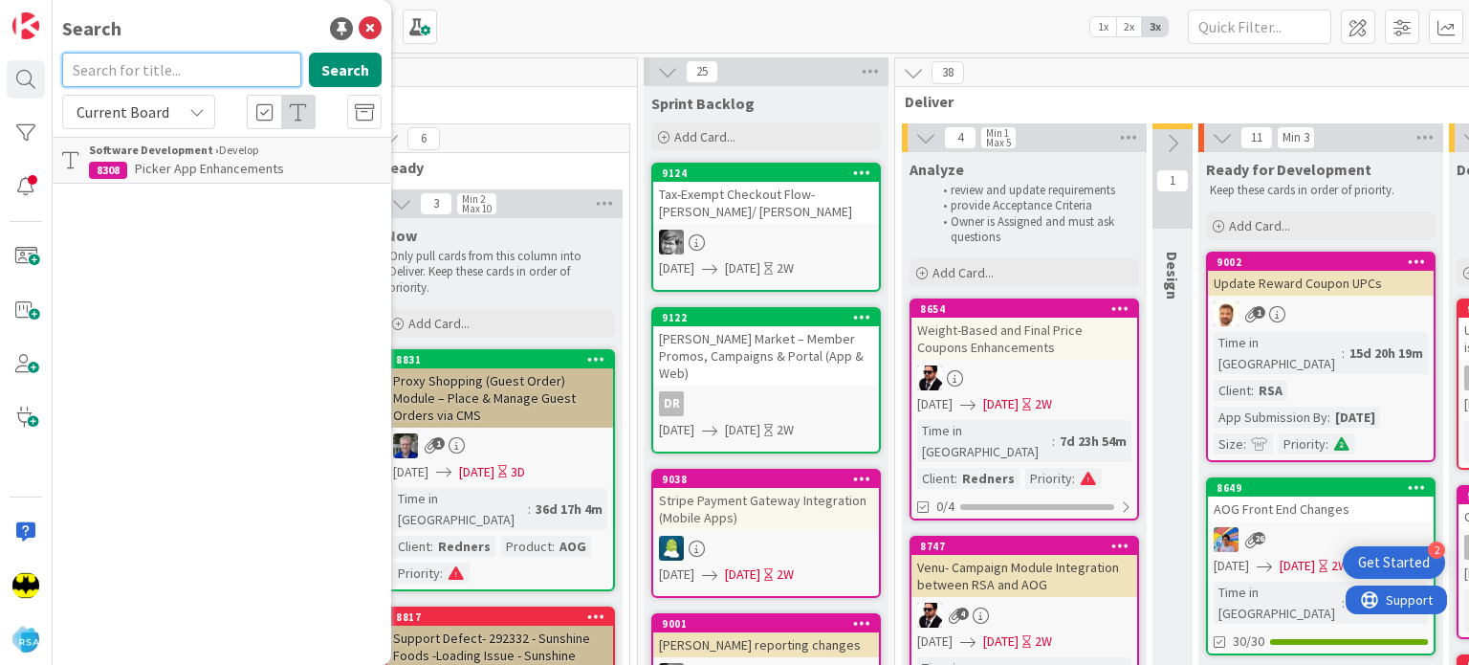
click at [207, 87] on div "Search" at bounding box center [222, 74] width 342 height 42
click at [237, 12] on div "Search Search Current Board Software Development › Develop 8308 Picker App Enha…" at bounding box center [222, 332] width 339 height 665
click at [255, 16] on div "Search" at bounding box center [222, 28] width 320 height 29
click at [230, 64] on input "text" at bounding box center [181, 70] width 239 height 34
click at [207, 53] on input "text" at bounding box center [181, 70] width 239 height 34
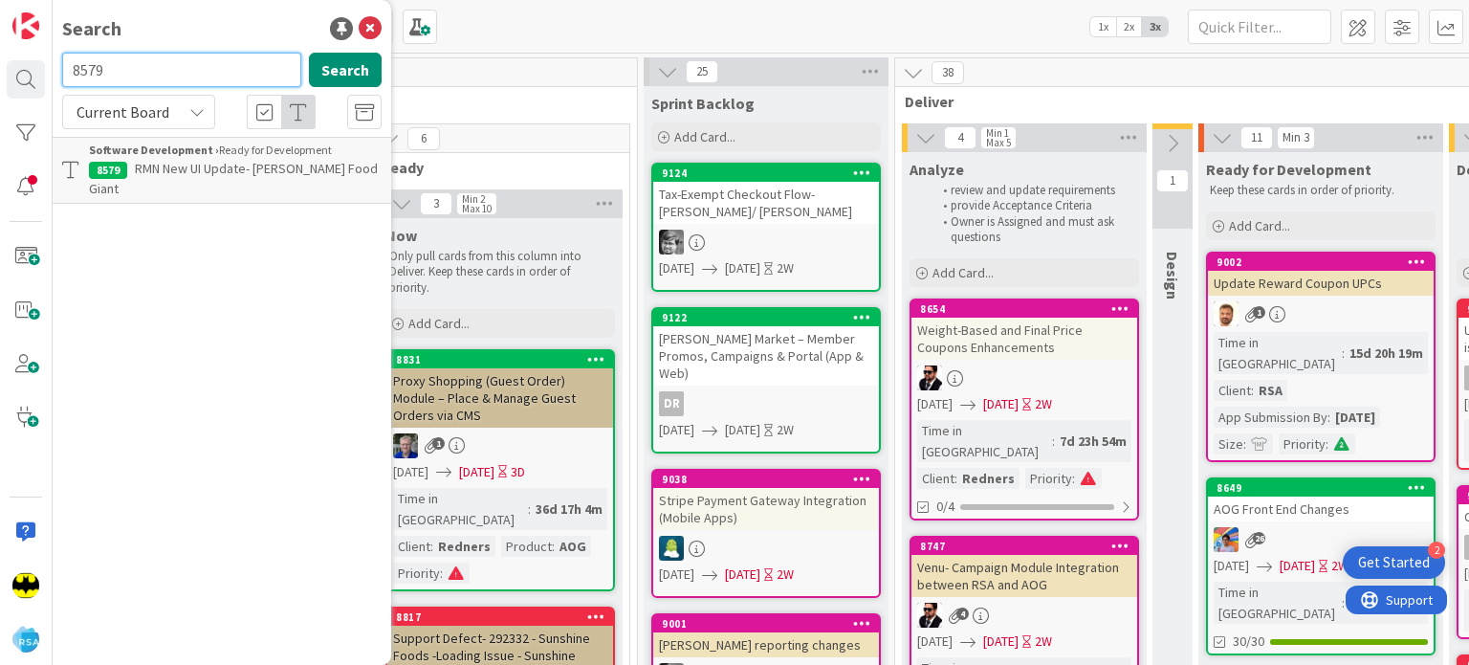
click at [180, 68] on input "8579" at bounding box center [181, 70] width 239 height 34
type input "8651"
click at [180, 68] on input "8651" at bounding box center [181, 70] width 239 height 34
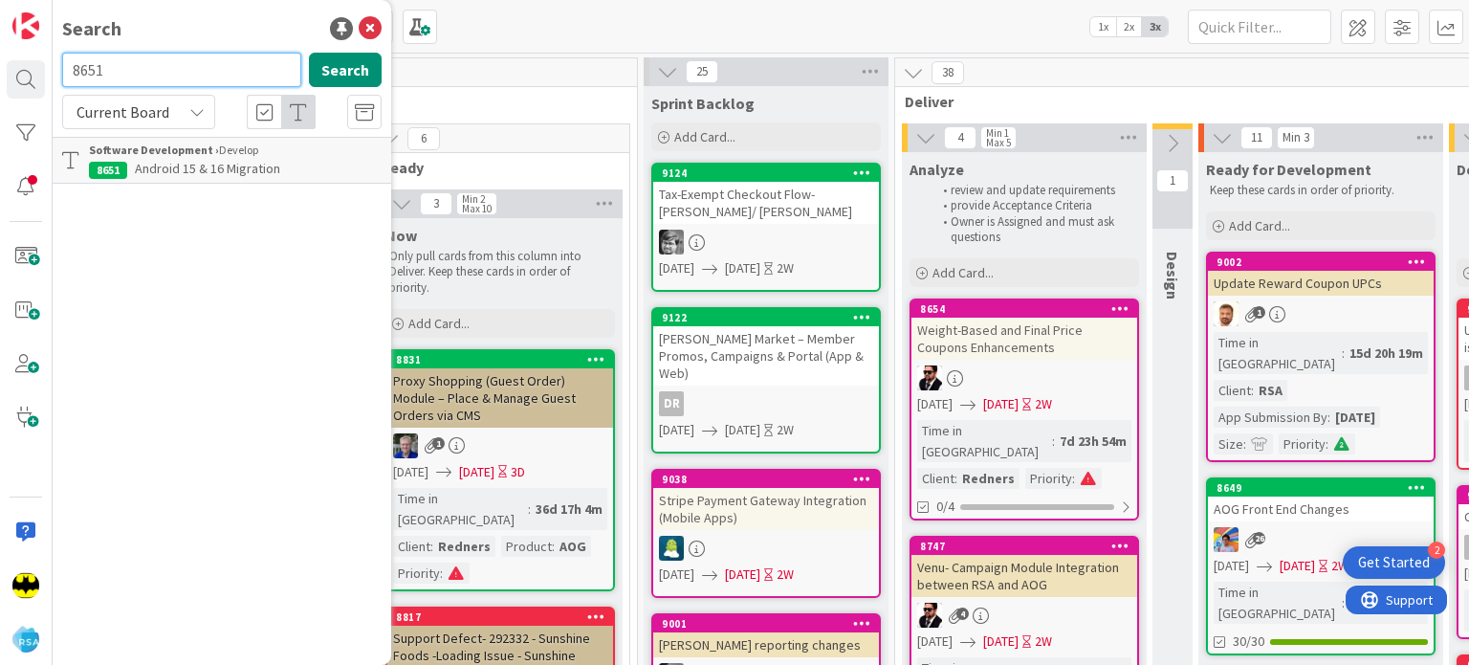
click at [180, 68] on input "8651" at bounding box center [181, 70] width 239 height 34
click at [217, 15] on div "Search" at bounding box center [222, 28] width 320 height 29
